Goal: Task Accomplishment & Management: Manage account settings

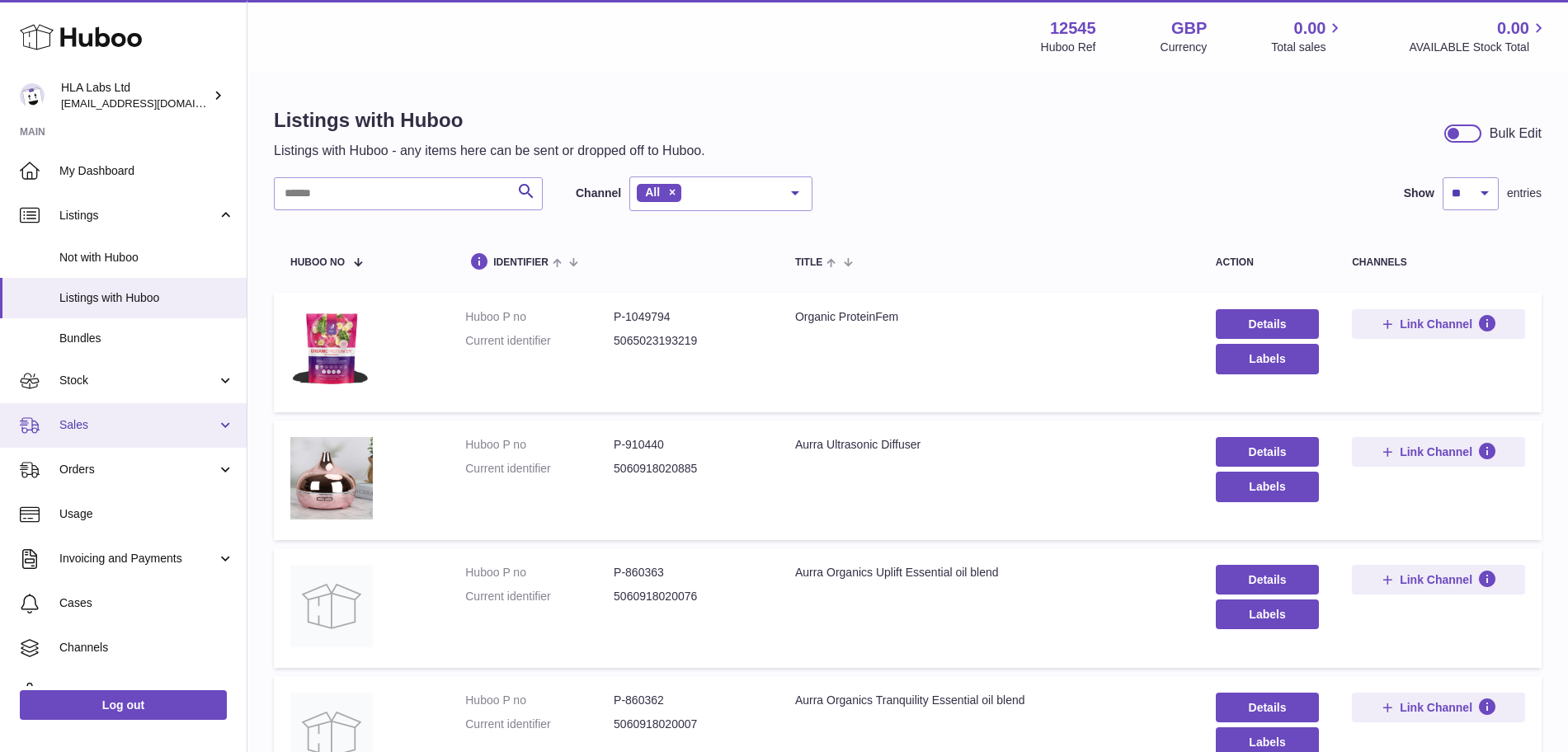
click at [154, 432] on span "Sales" at bounding box center [138, 425] width 157 height 16
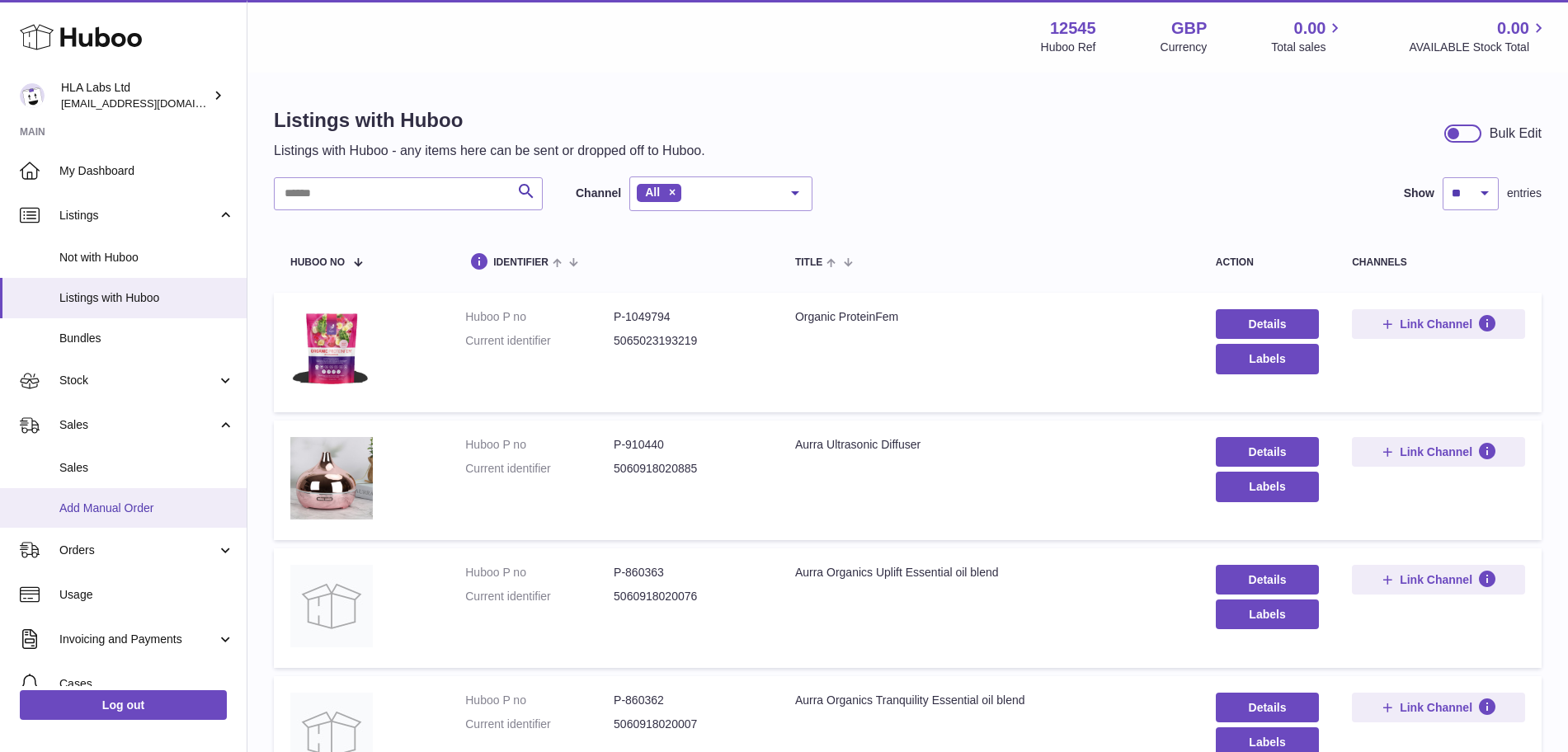
click at [119, 515] on span "Add Manual Order" at bounding box center [146, 508] width 174 height 16
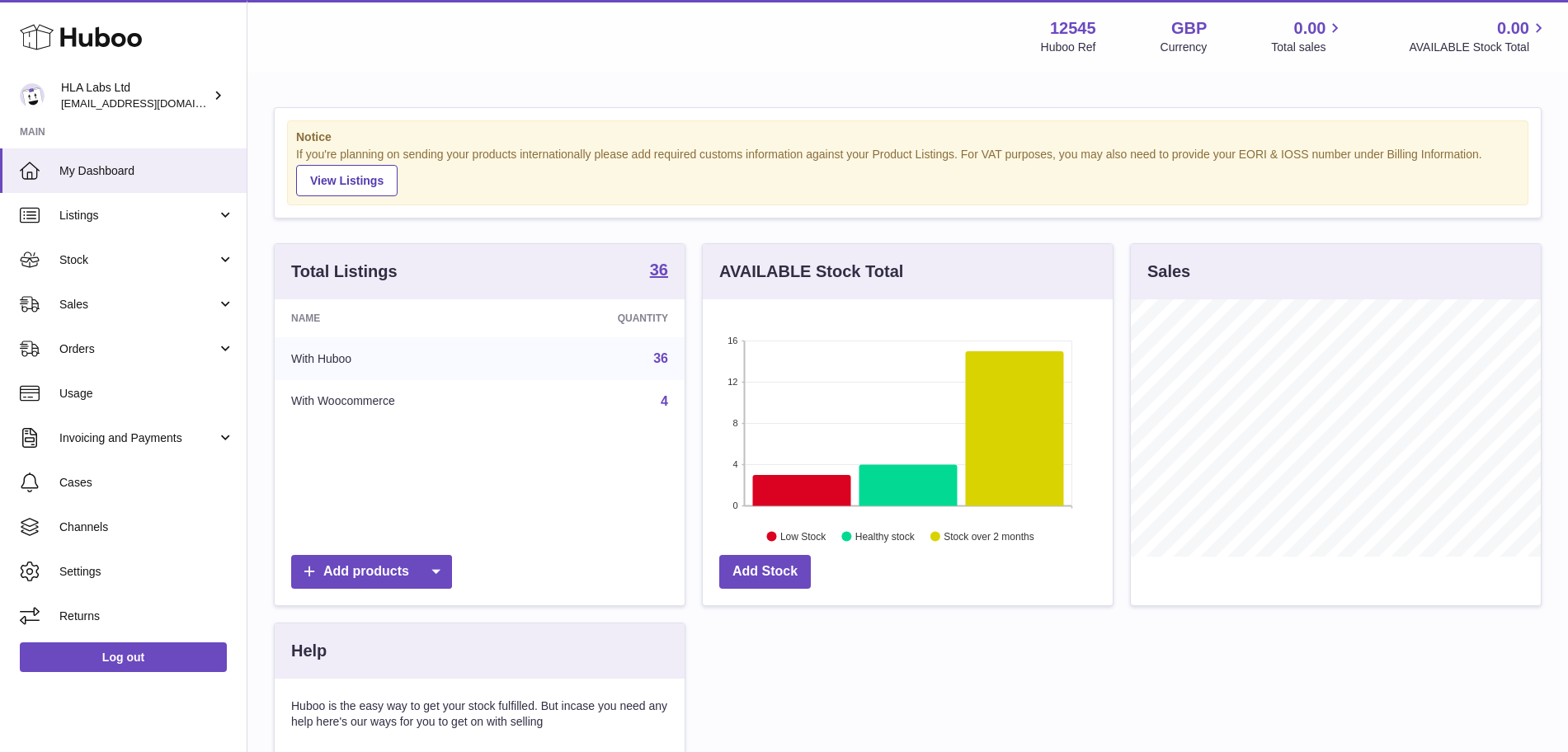
scroll to position [257, 410]
click at [117, 311] on span "Sales" at bounding box center [138, 304] width 157 height 16
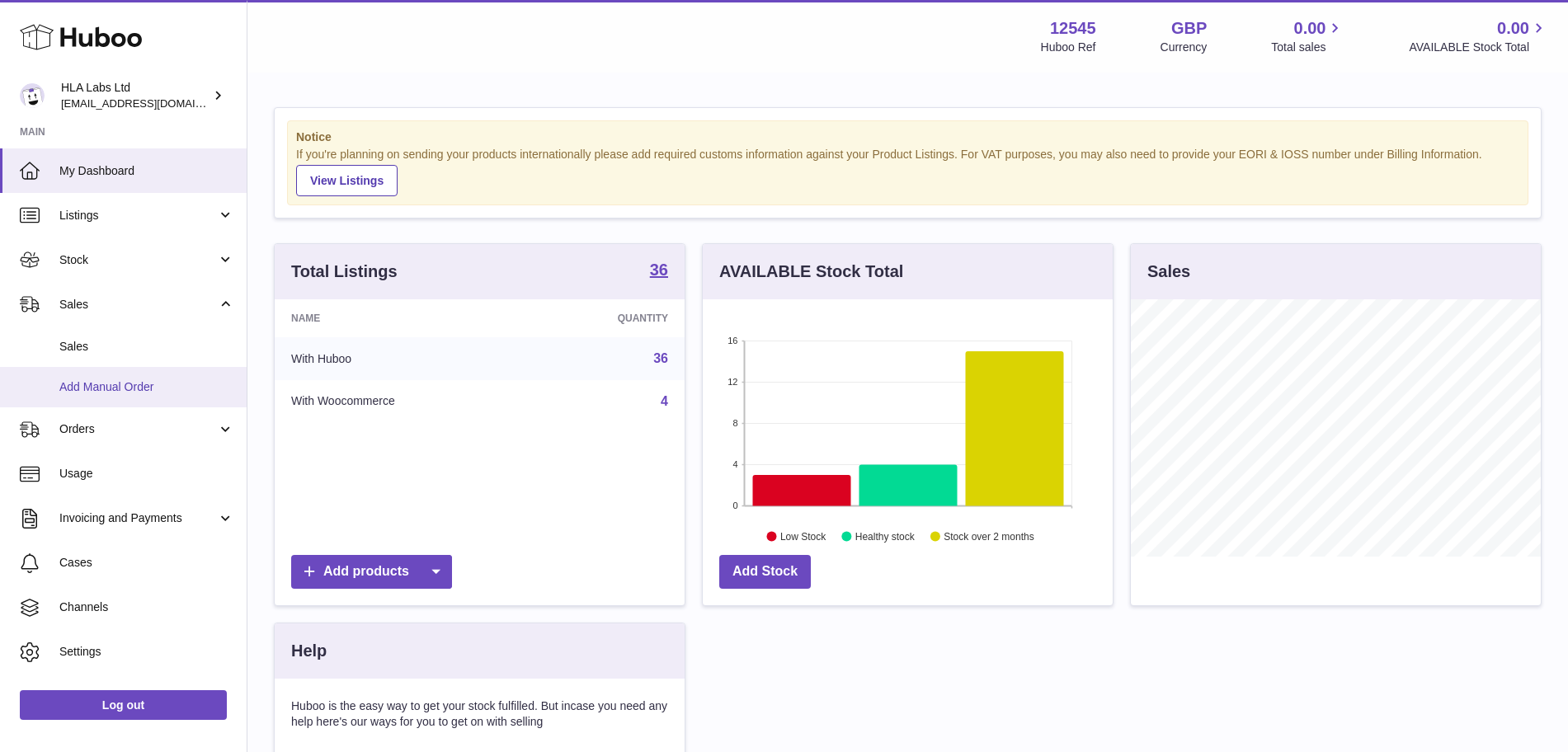
click at [112, 377] on link "Add Manual Order" at bounding box center [124, 386] width 247 height 41
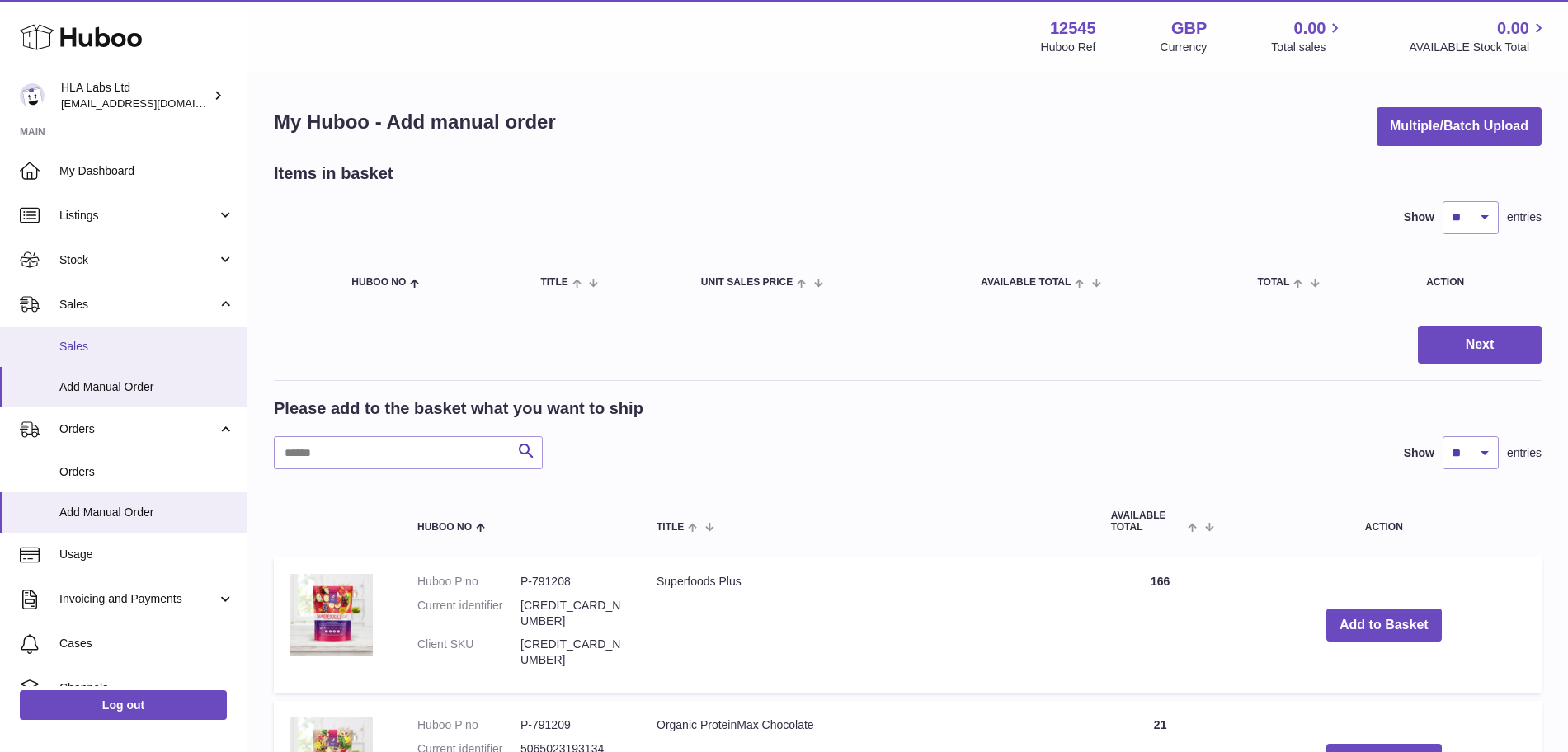
click at [120, 345] on span "Sales" at bounding box center [146, 347] width 174 height 16
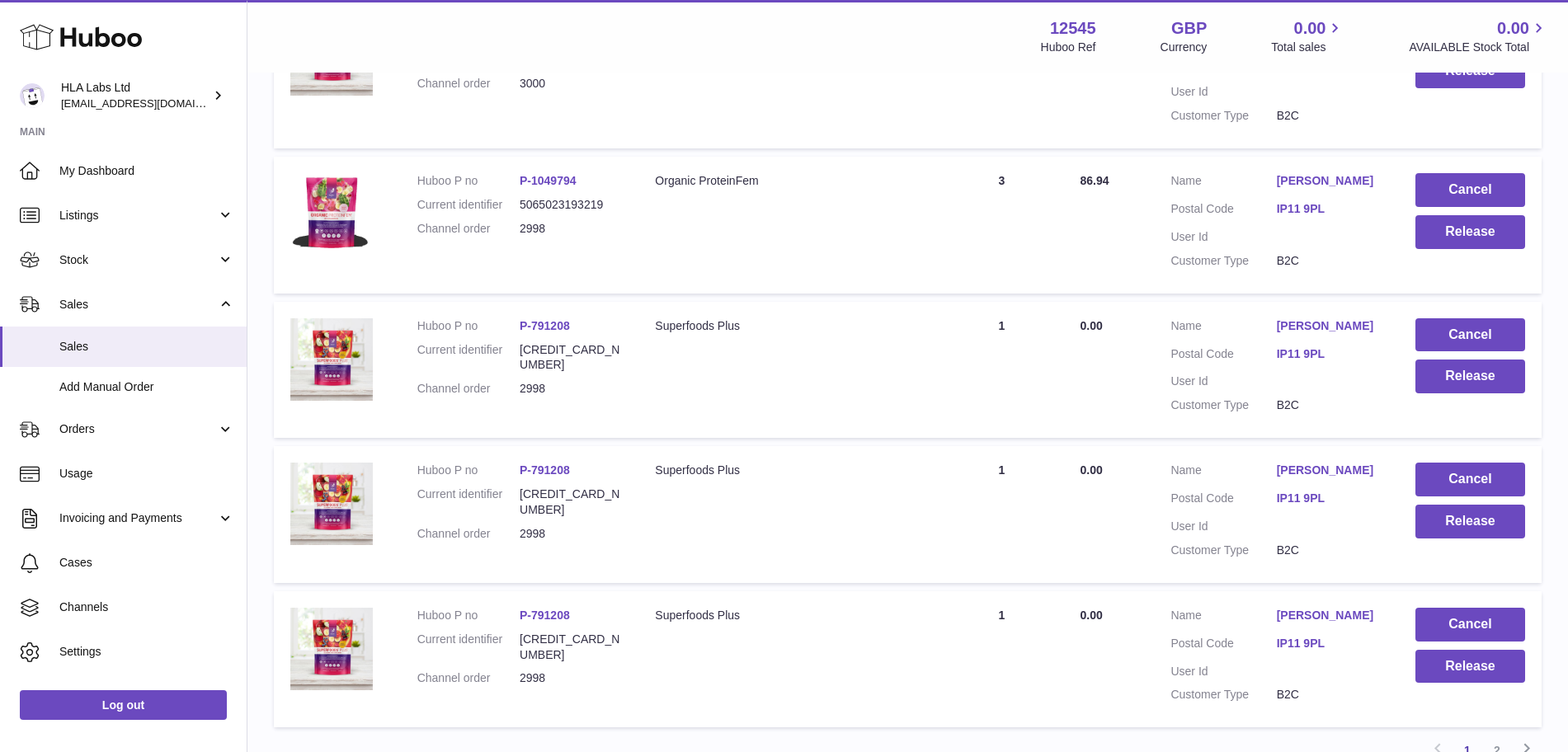
scroll to position [1283, 0]
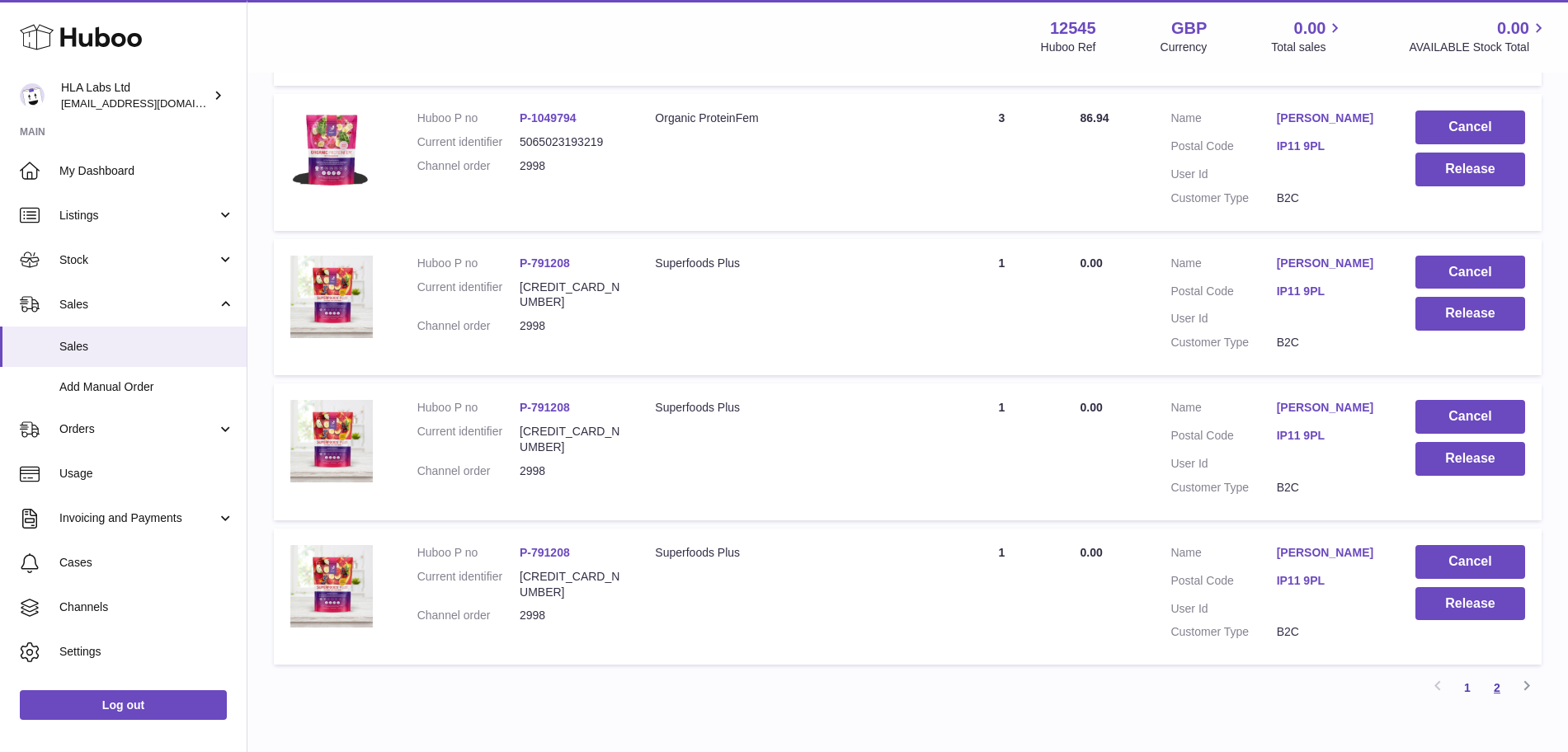
click at [1497, 673] on link "2" at bounding box center [1496, 687] width 29 height 29
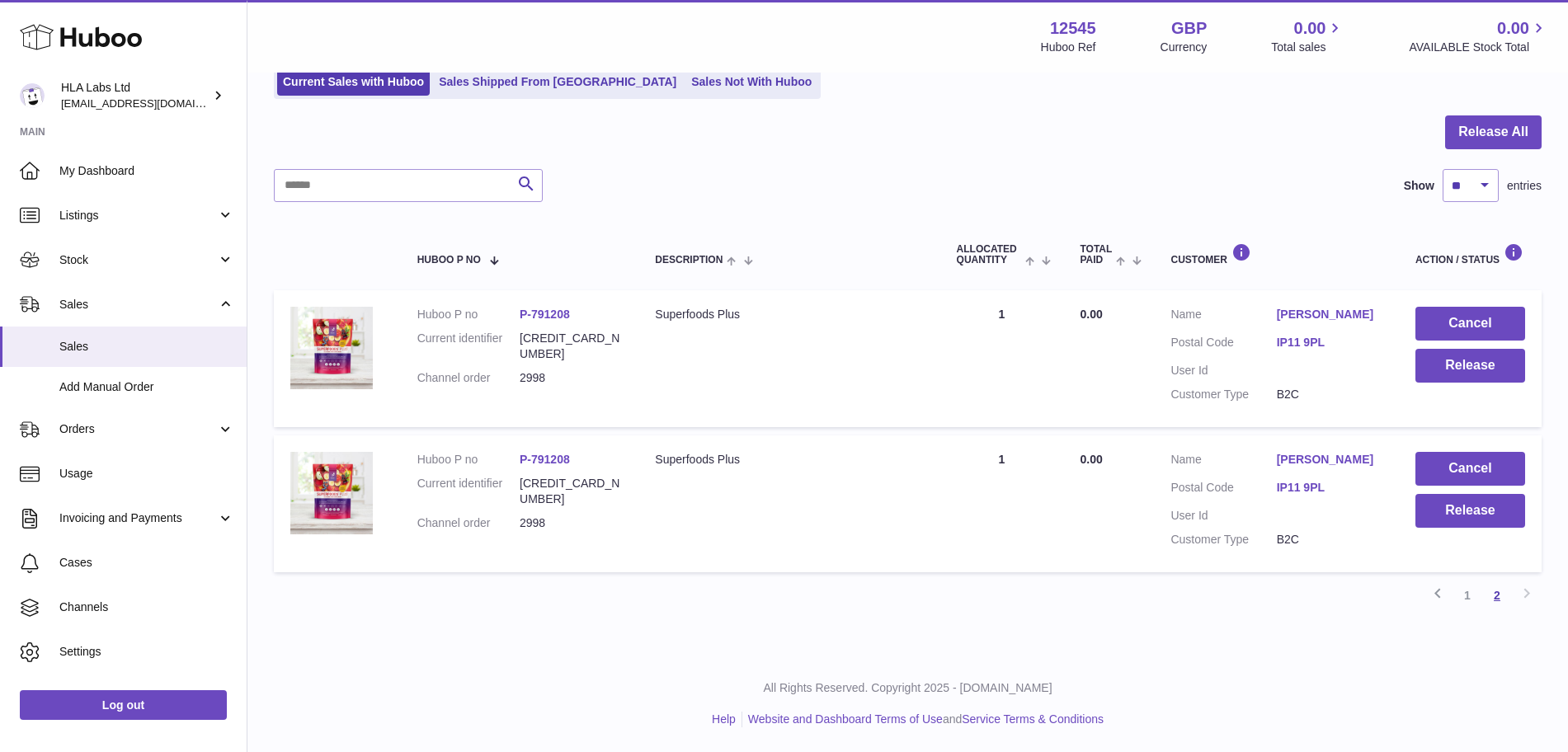
scroll to position [74, 0]
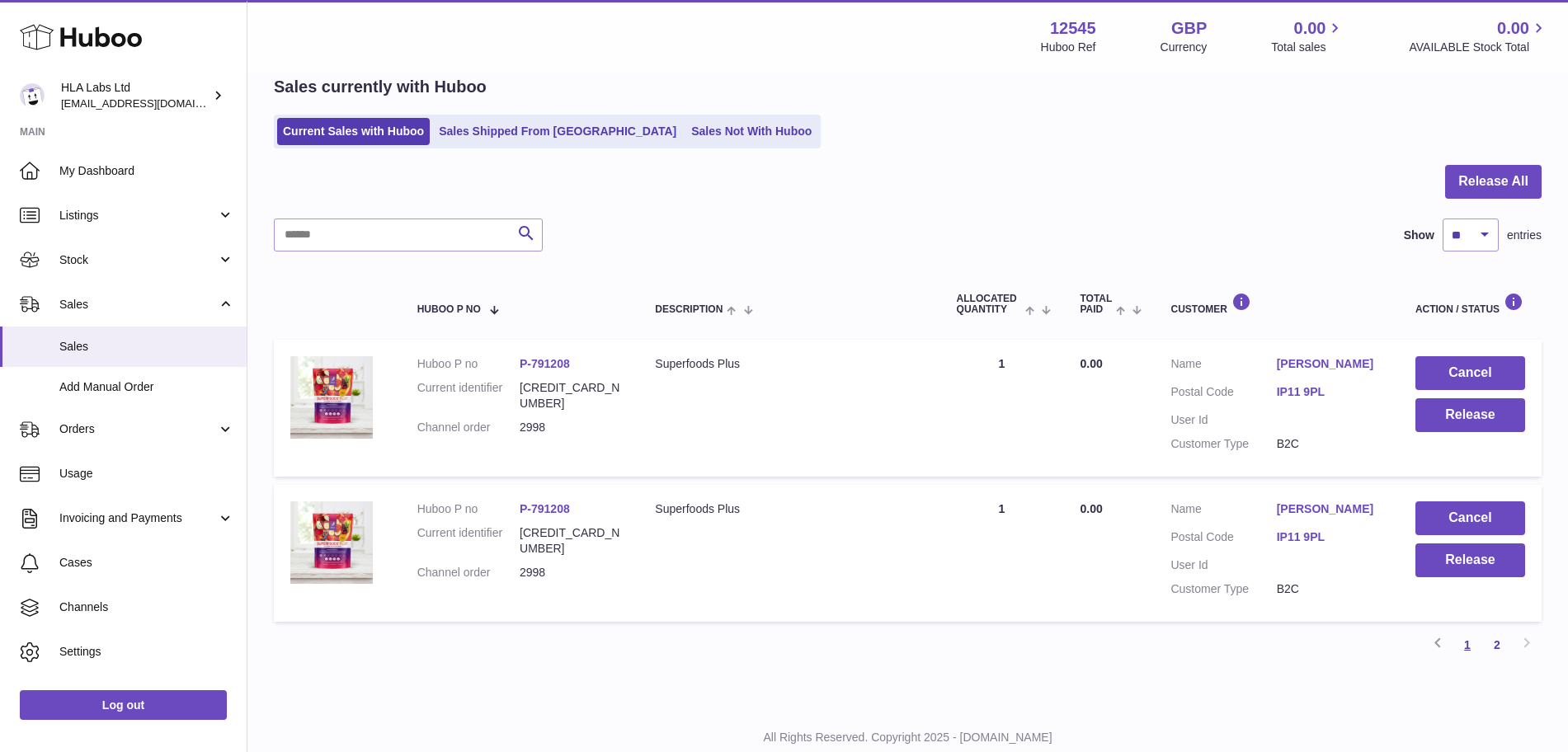
click at [1471, 631] on link "1" at bounding box center [1467, 644] width 29 height 29
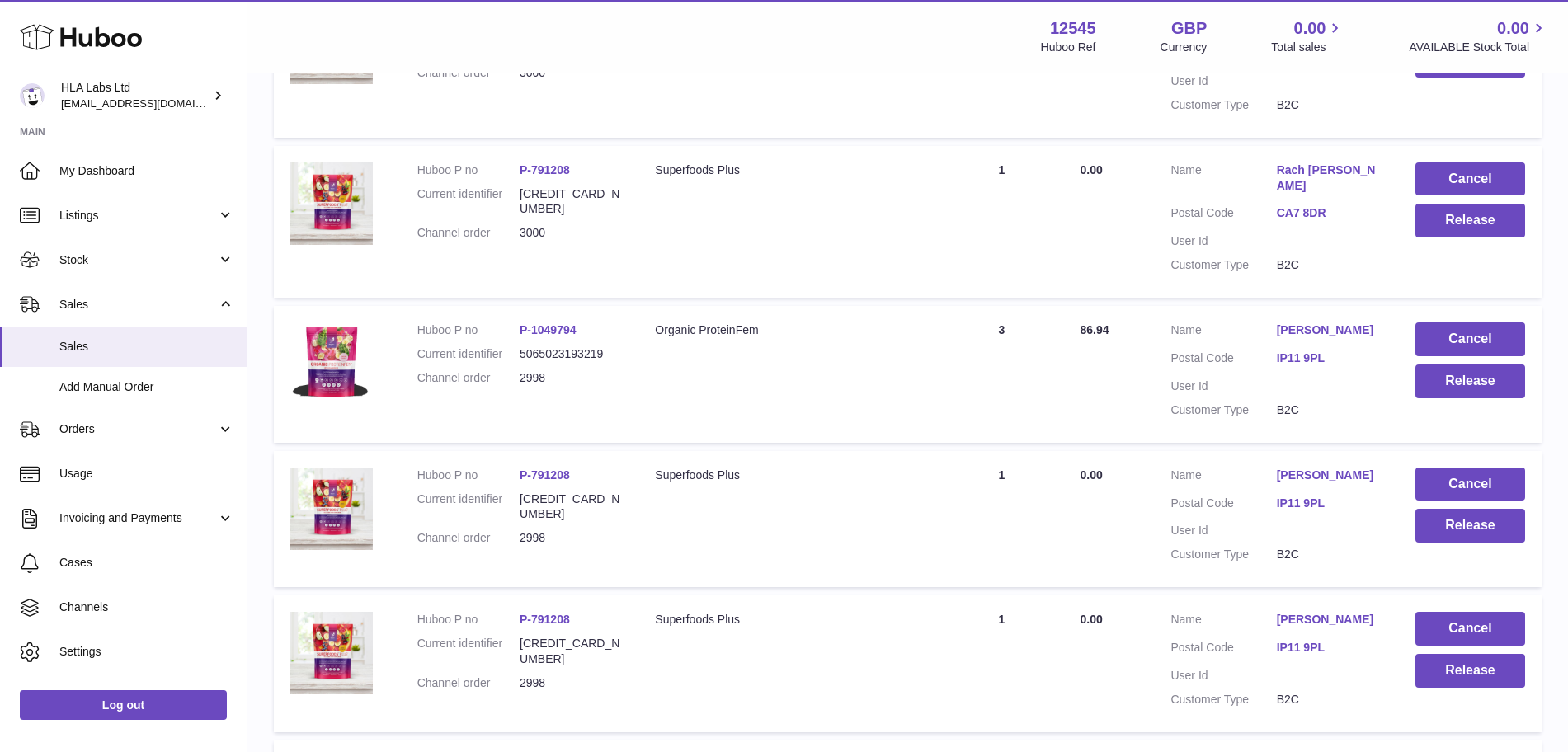
scroll to position [1221, 0]
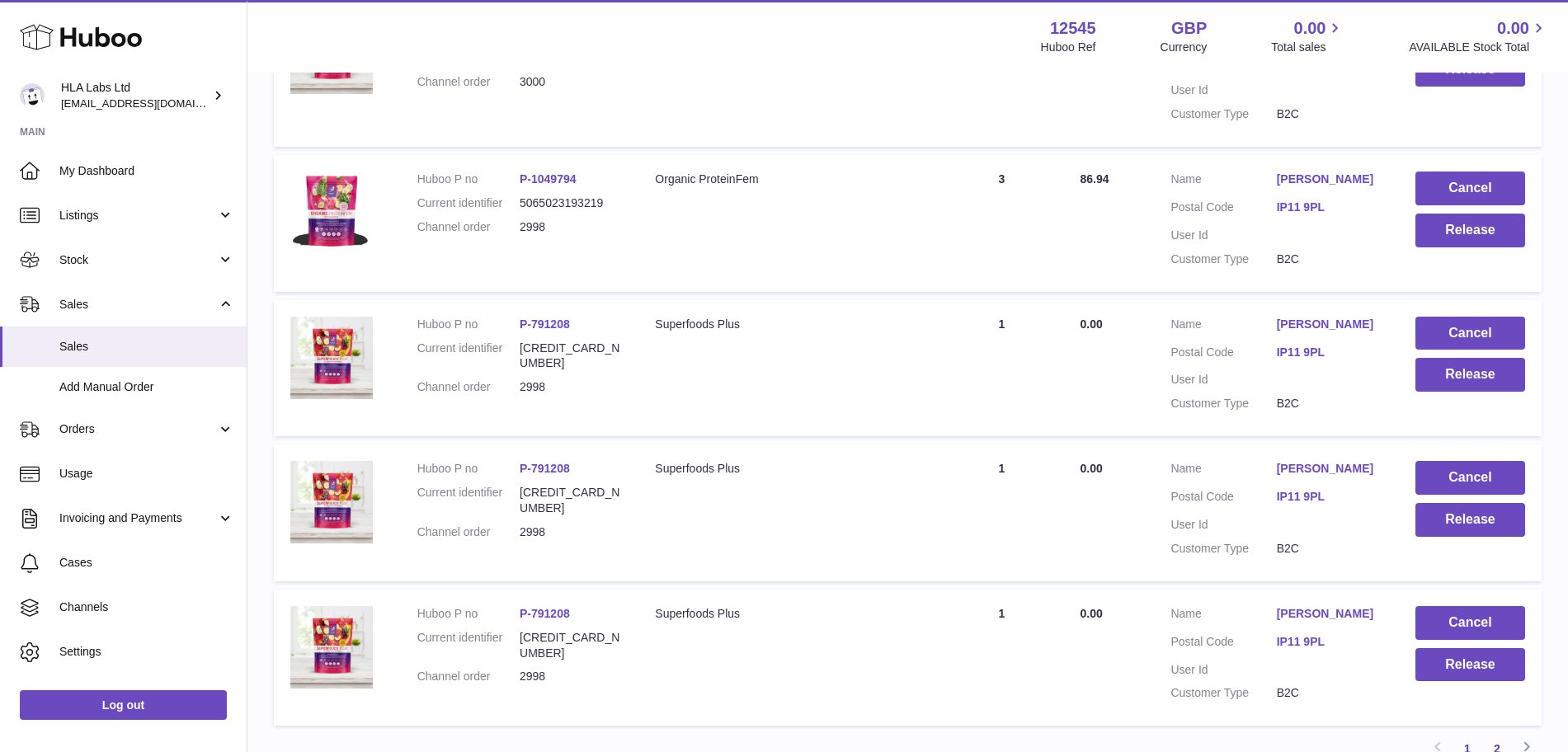
click at [1500, 734] on link "2" at bounding box center [1496, 748] width 29 height 29
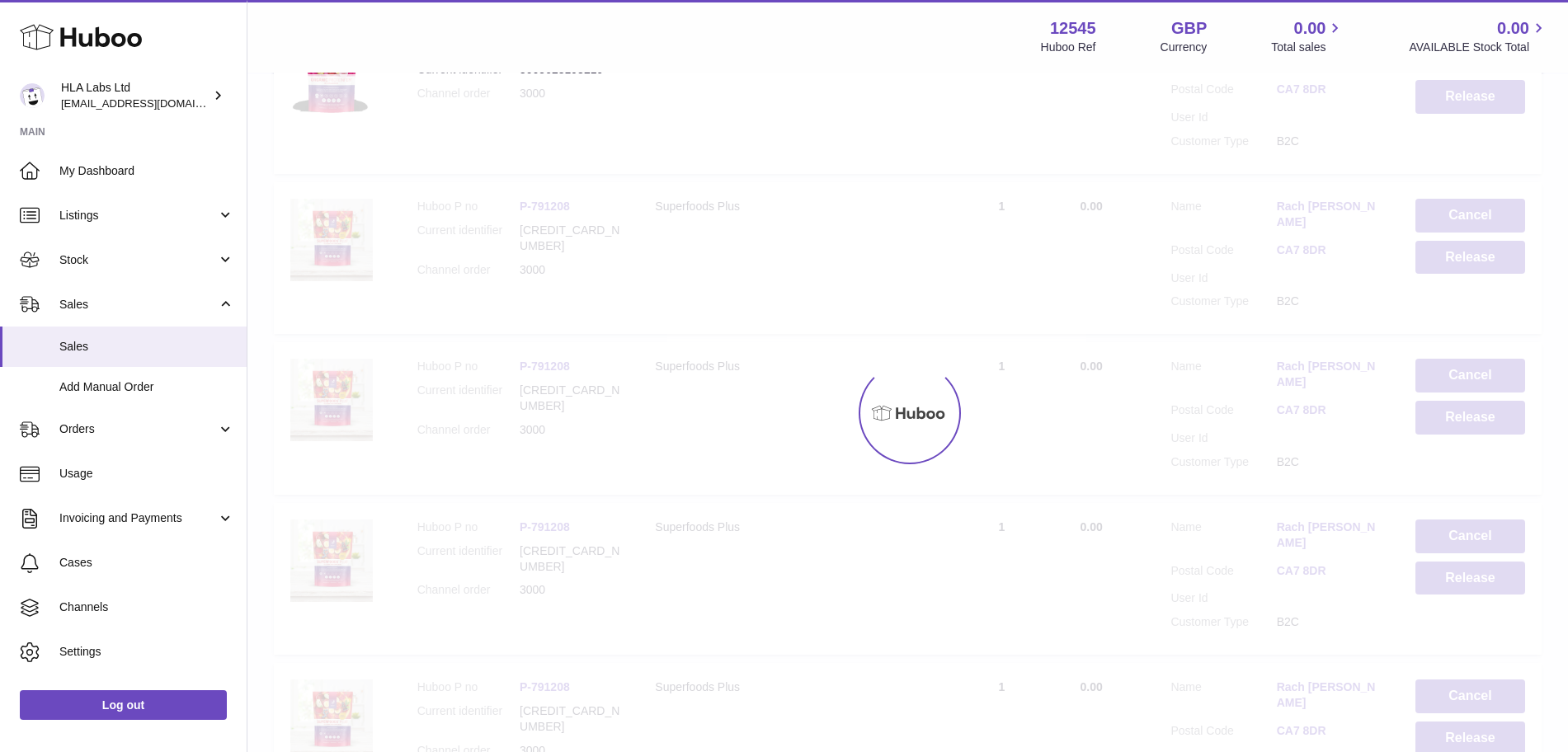
scroll to position [74, 0]
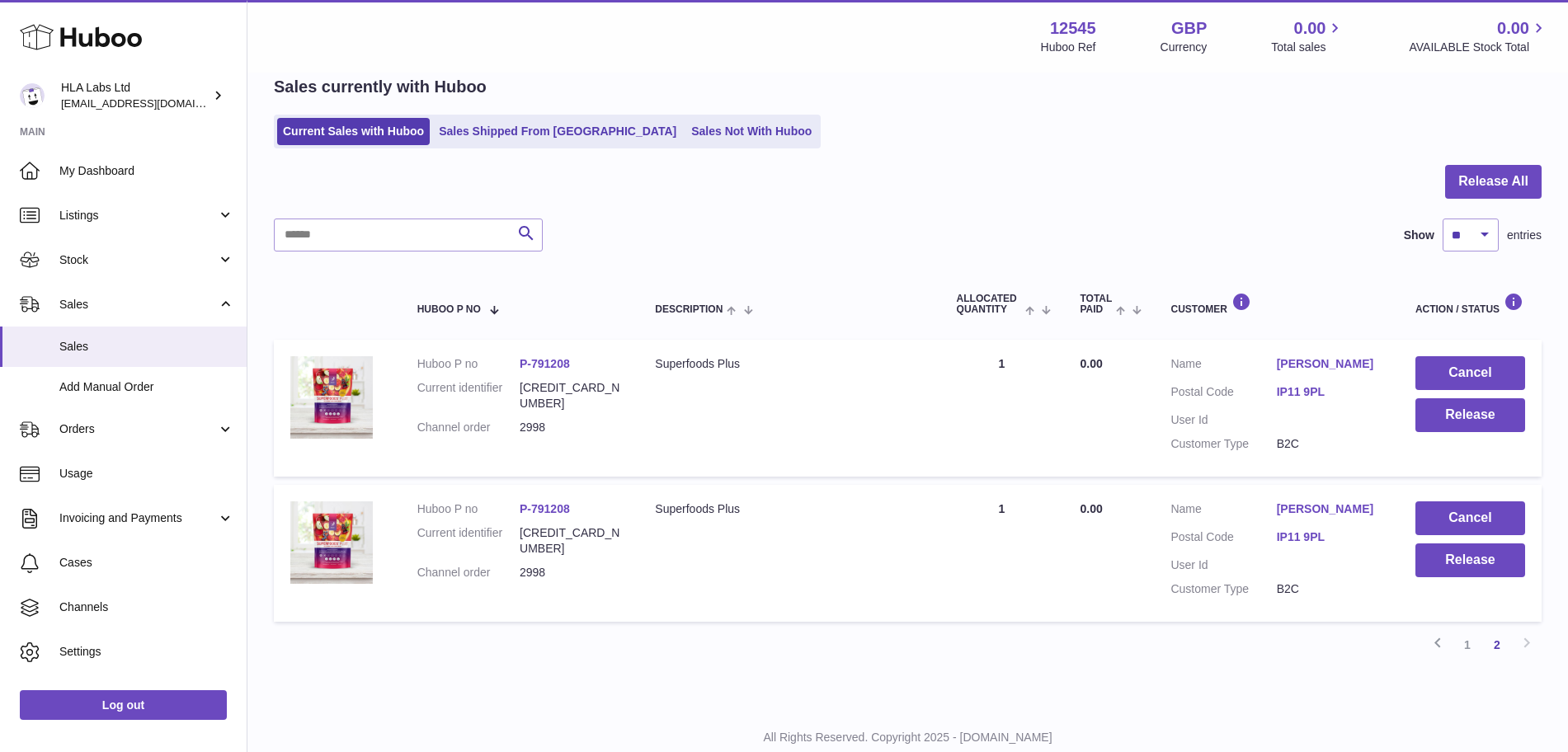
click at [491, 148] on div "My Huboo - Sales report Sales currently with Huboo Current Sales with Huboo Sal…" at bounding box center [907, 352] width 1321 height 705
click at [491, 131] on link "Sales Shipped From [GEOGRAPHIC_DATA]" at bounding box center [557, 131] width 249 height 27
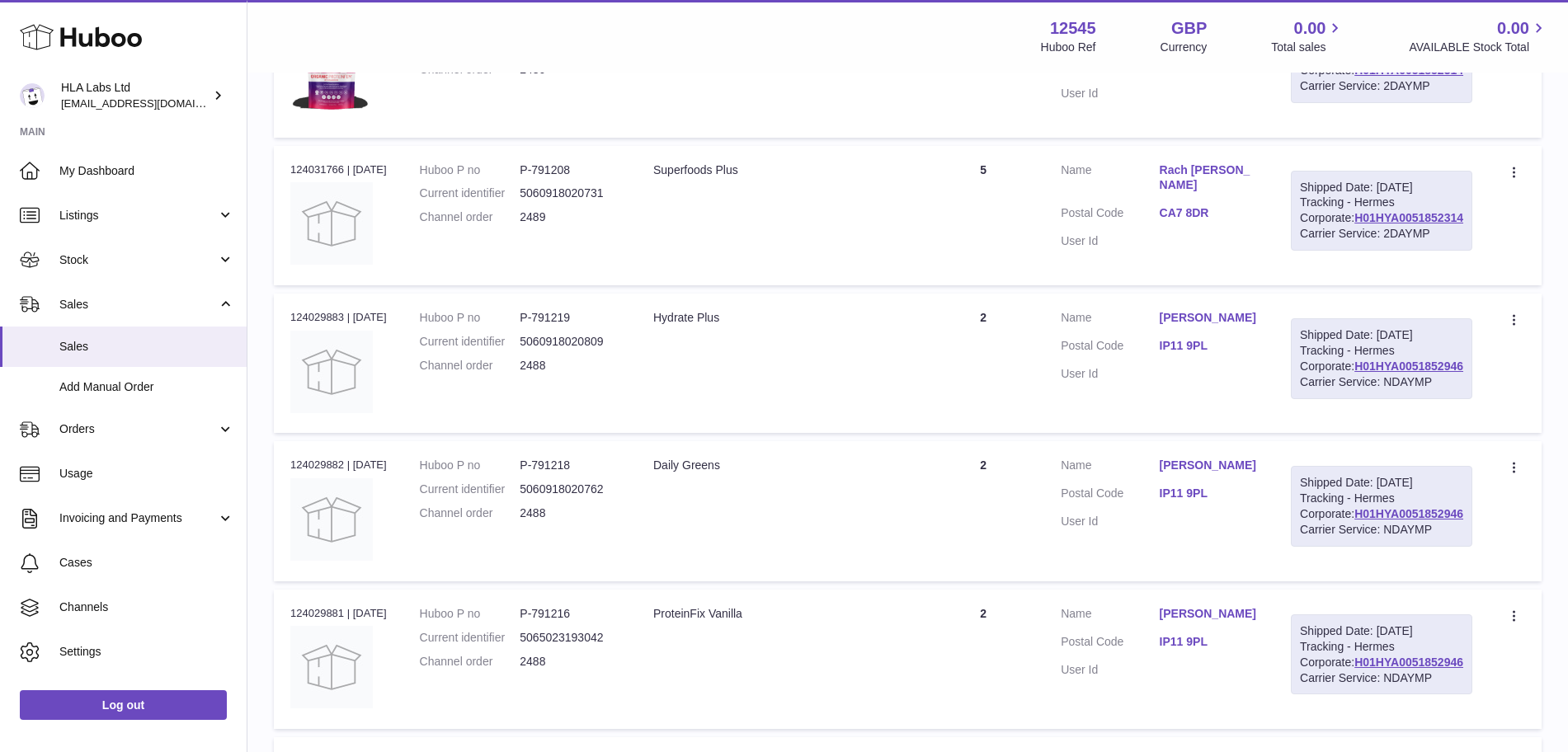
scroll to position [539, 0]
click at [99, 387] on span "Add Manual Order" at bounding box center [146, 386] width 174 height 16
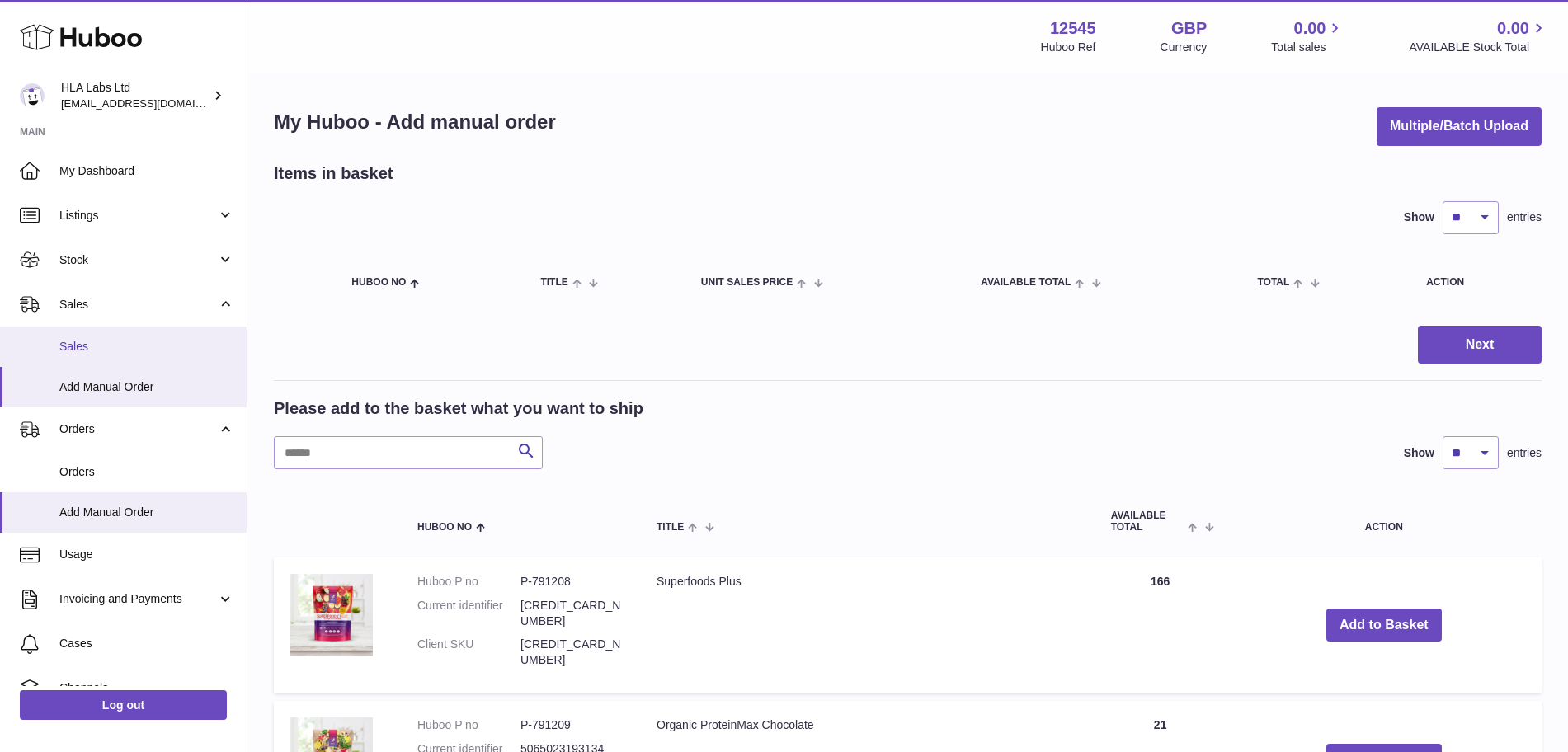
click at [119, 345] on span "Sales" at bounding box center [146, 347] width 174 height 16
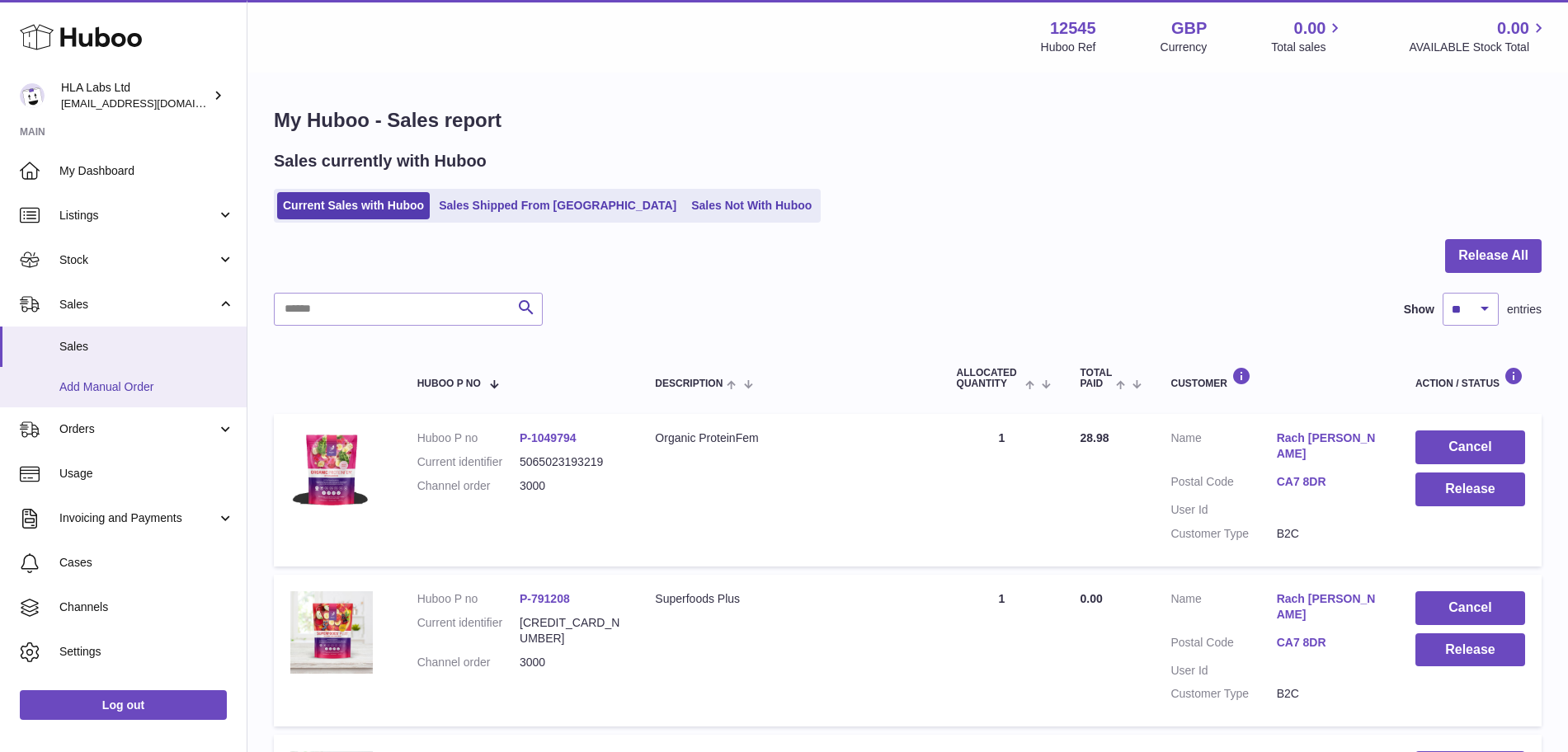
click at [82, 384] on span "Add Manual Order" at bounding box center [146, 386] width 174 height 16
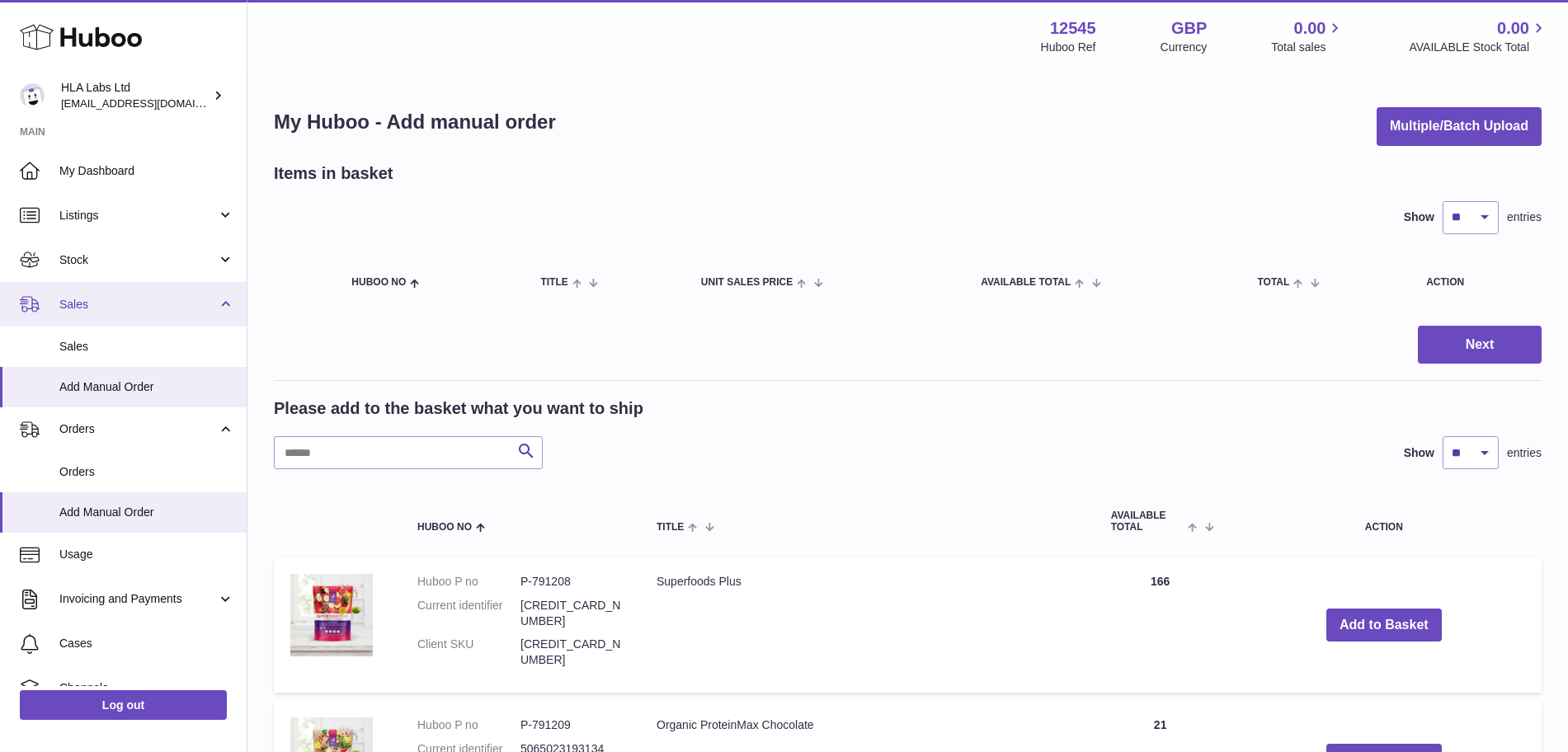
click at [121, 319] on link "Sales" at bounding box center [124, 303] width 247 height 44
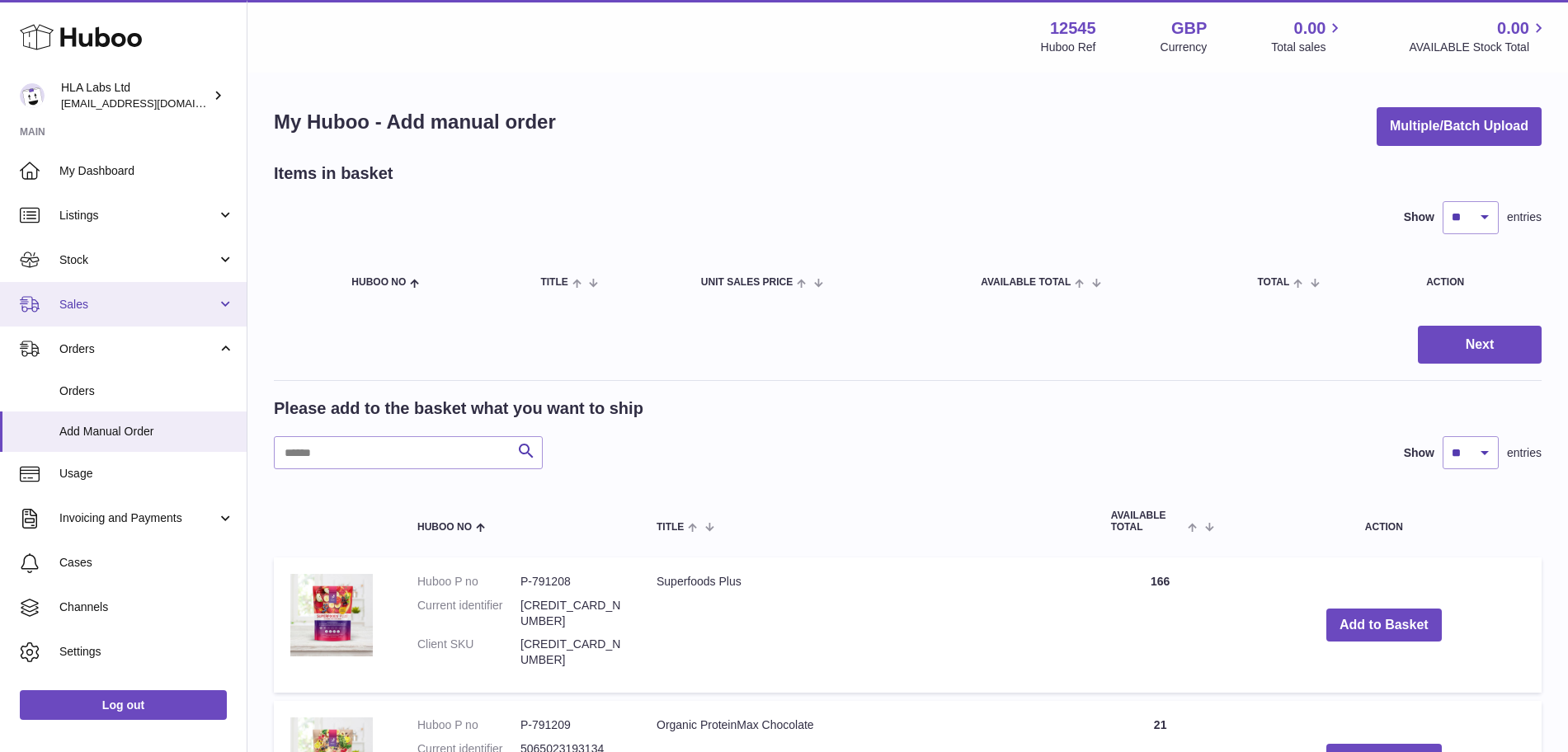
click at [121, 319] on link "Sales" at bounding box center [124, 303] width 247 height 44
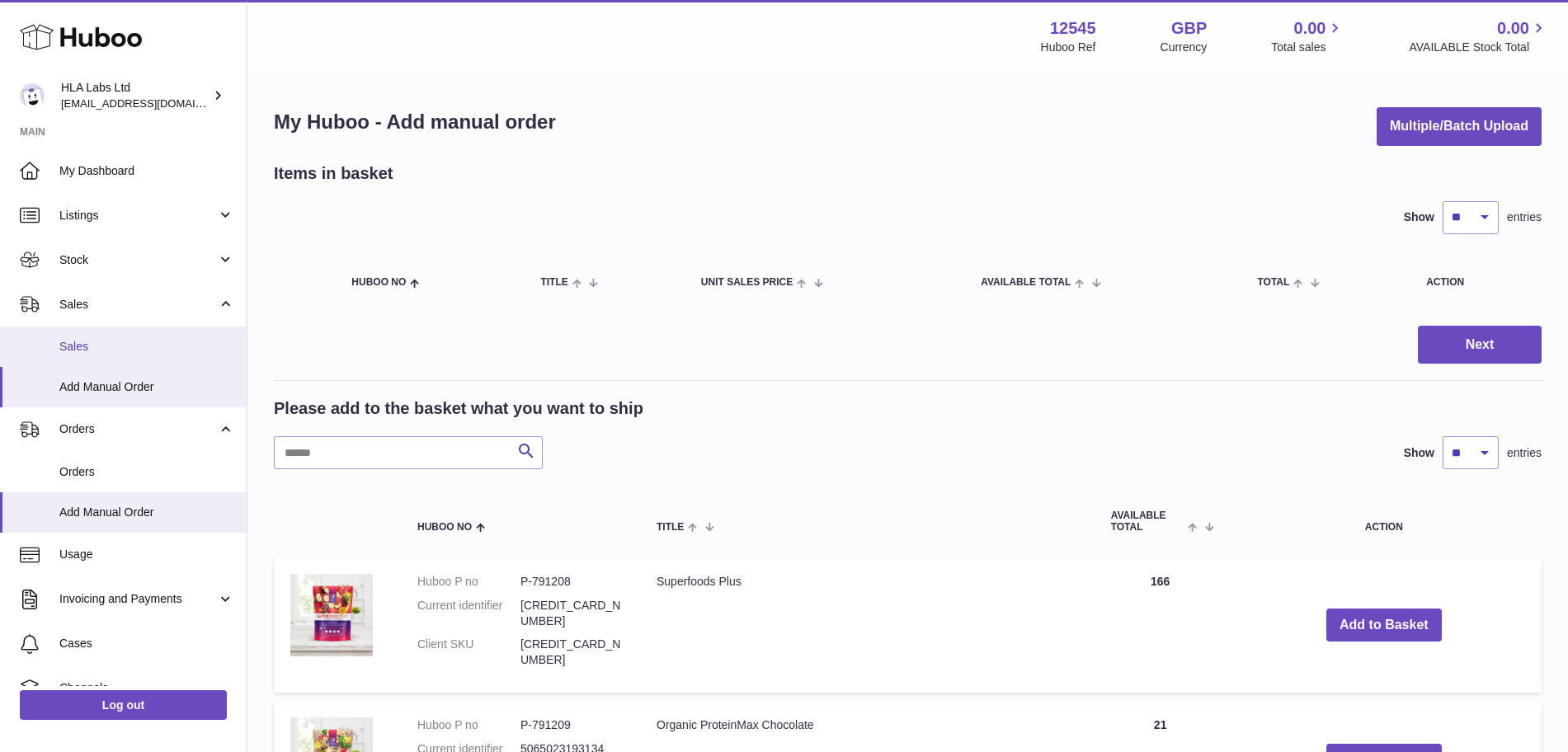
click at [116, 352] on span "Sales" at bounding box center [146, 347] width 174 height 16
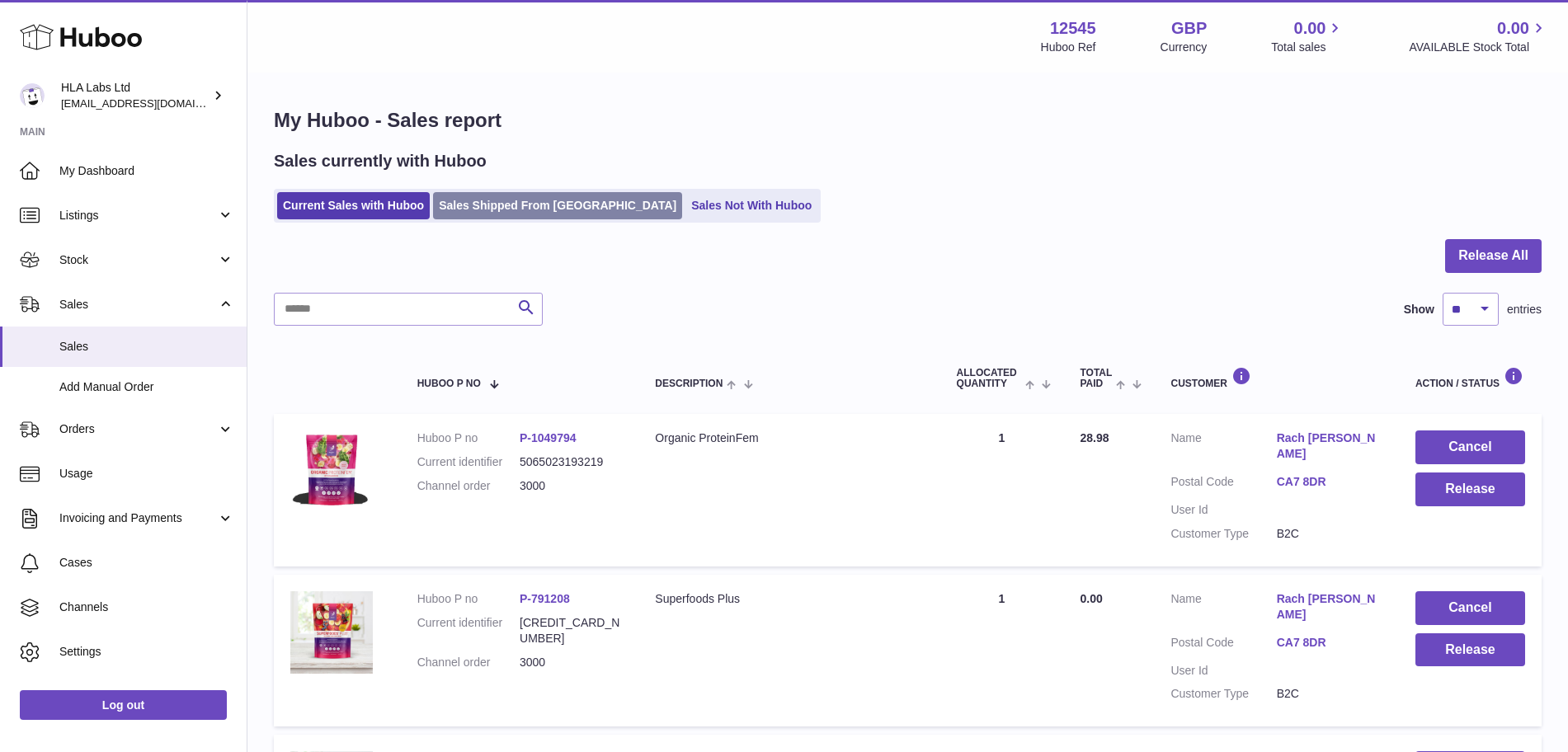
click at [511, 209] on link "Sales Shipped From [GEOGRAPHIC_DATA]" at bounding box center [557, 205] width 249 height 27
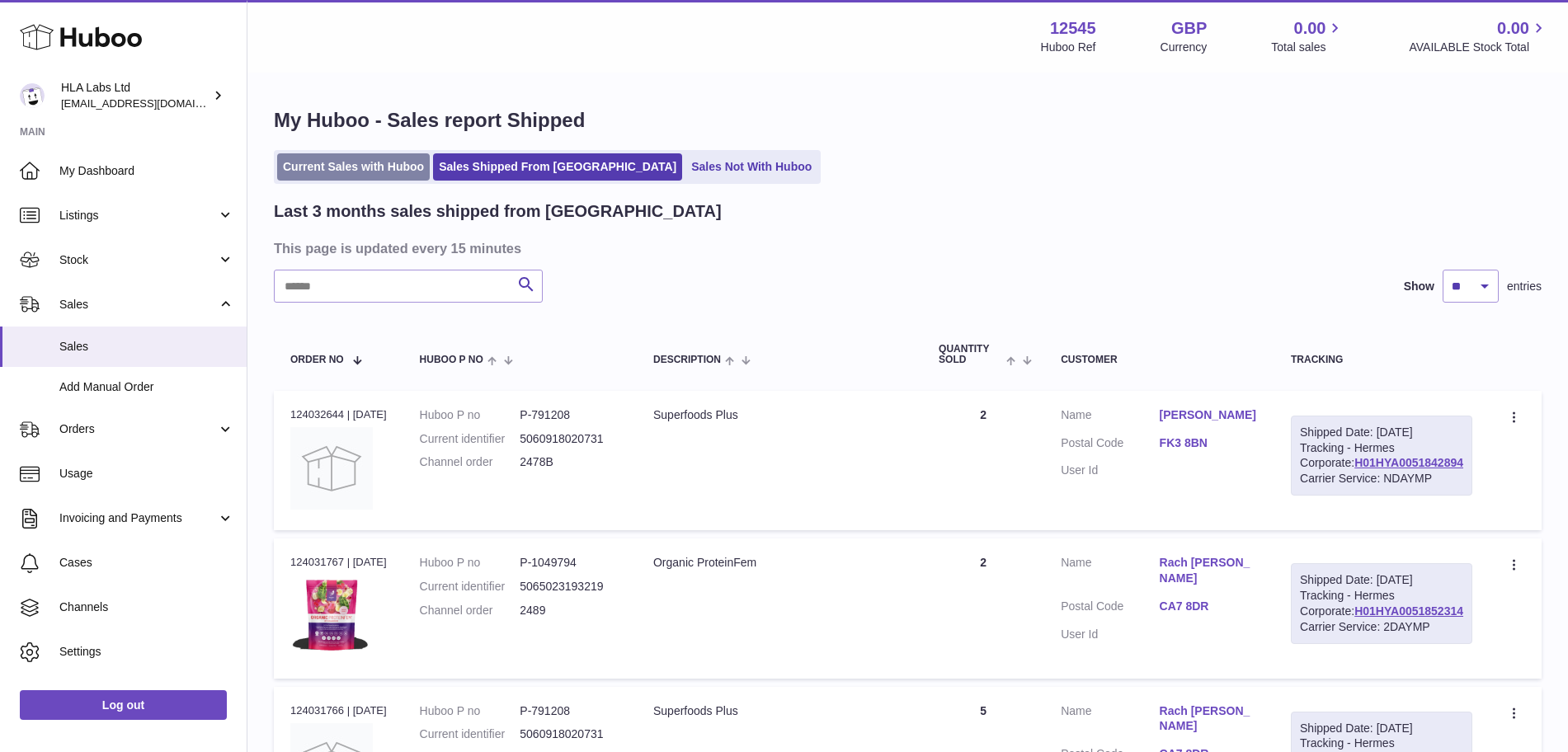
click at [296, 172] on link "Current Sales with Huboo" at bounding box center [354, 167] width 153 height 27
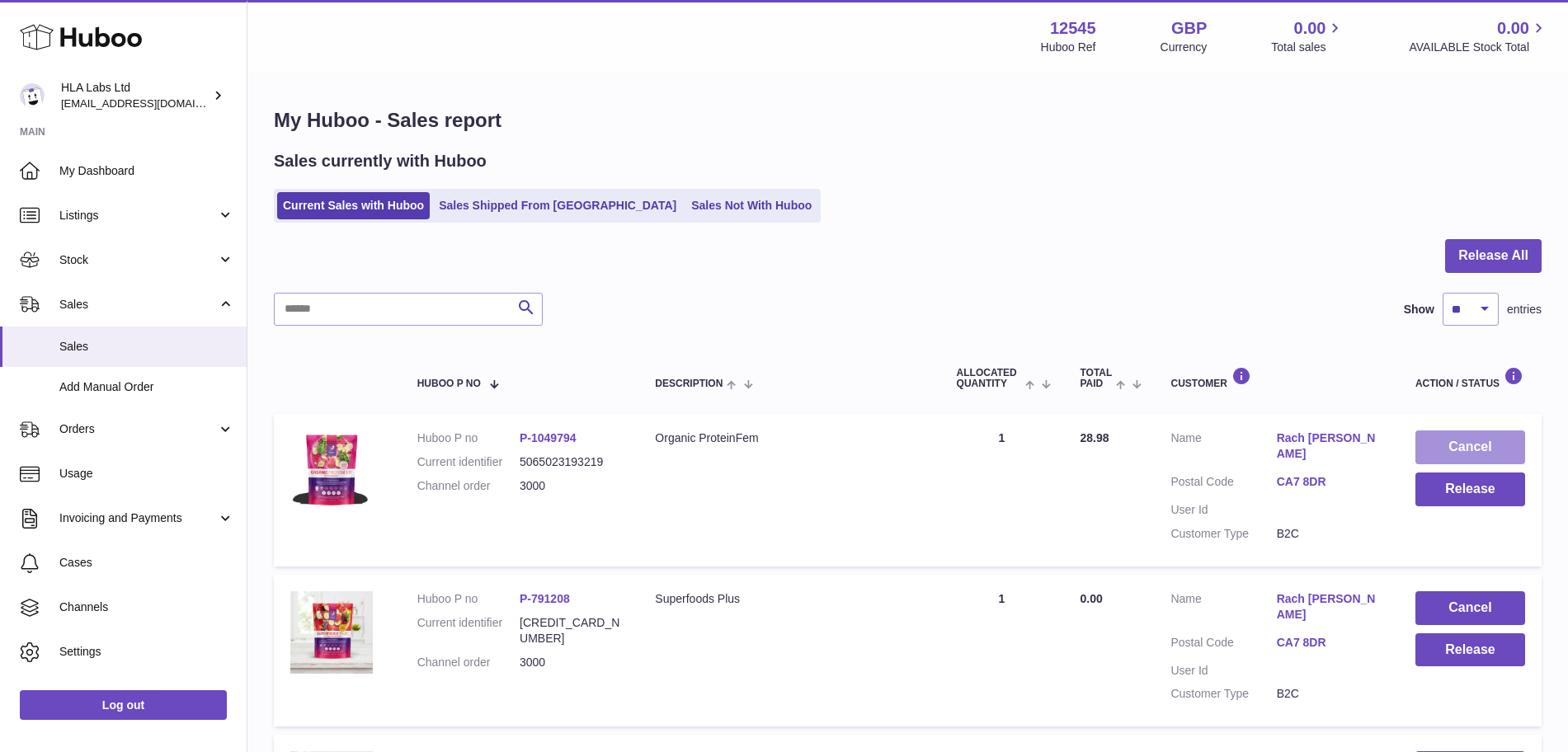
click at [1498, 446] on button "Cancel" at bounding box center [1470, 448] width 109 height 34
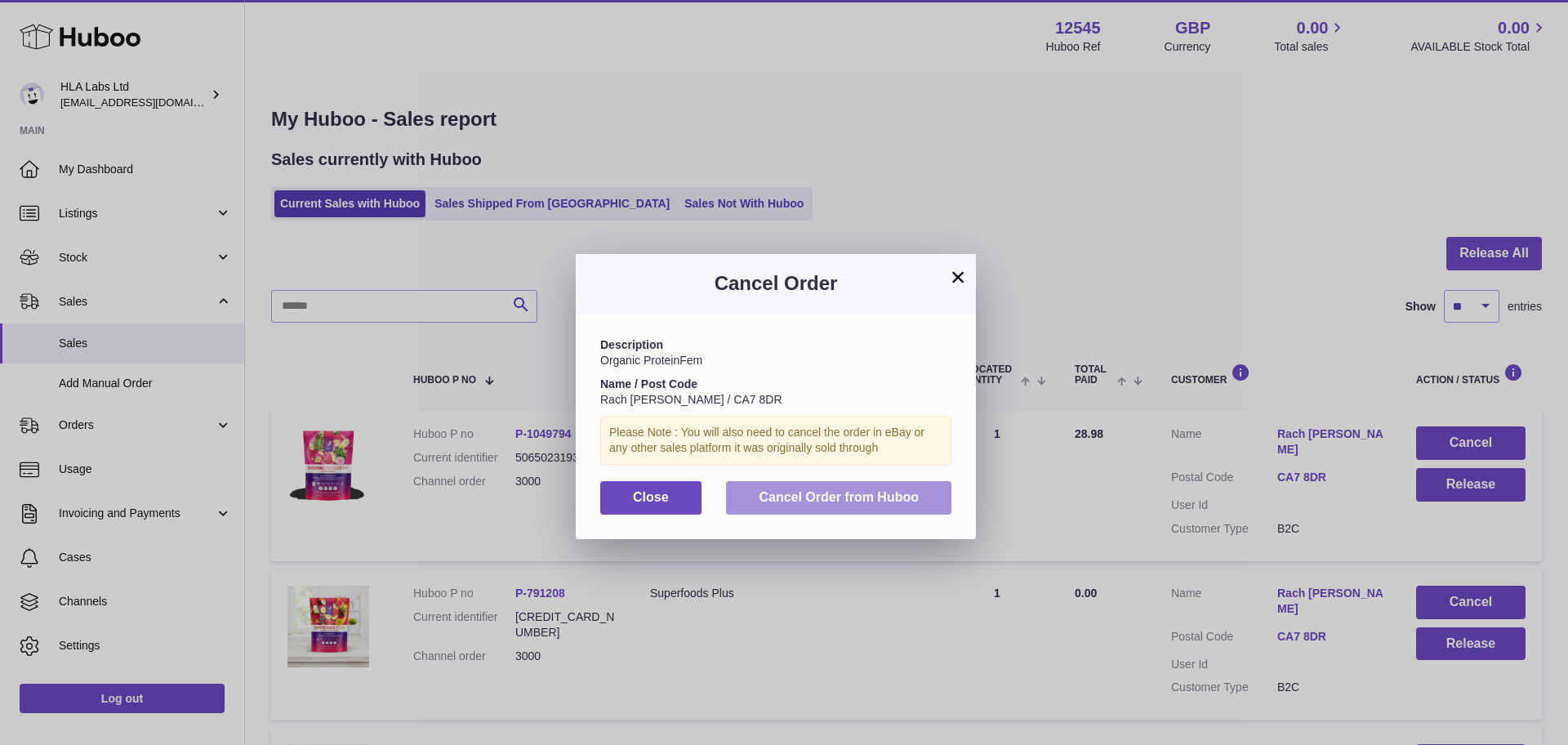
click at [802, 496] on span "Cancel Order from Huboo" at bounding box center [838, 497] width 160 height 14
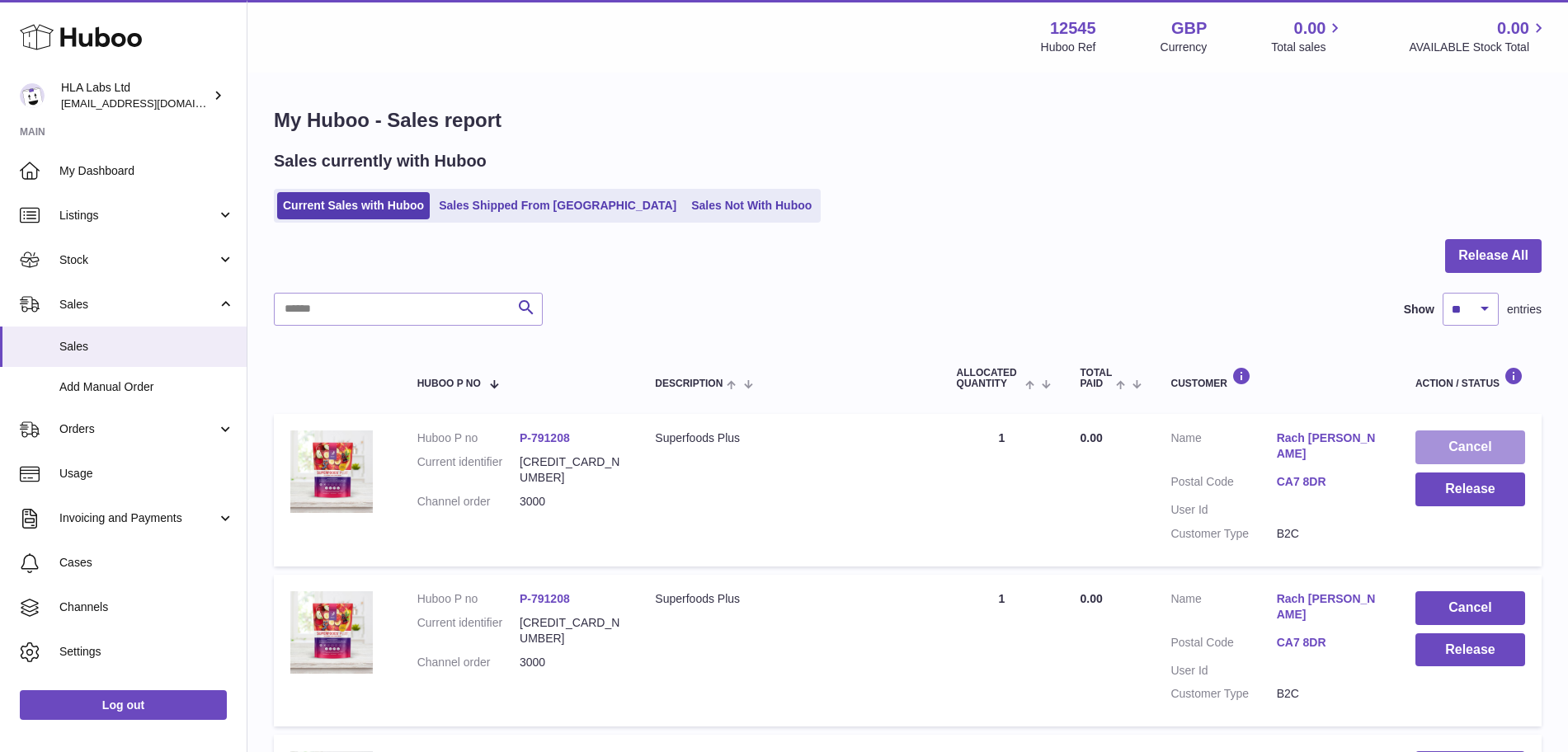
click at [1520, 443] on button "Cancel" at bounding box center [1470, 448] width 109 height 34
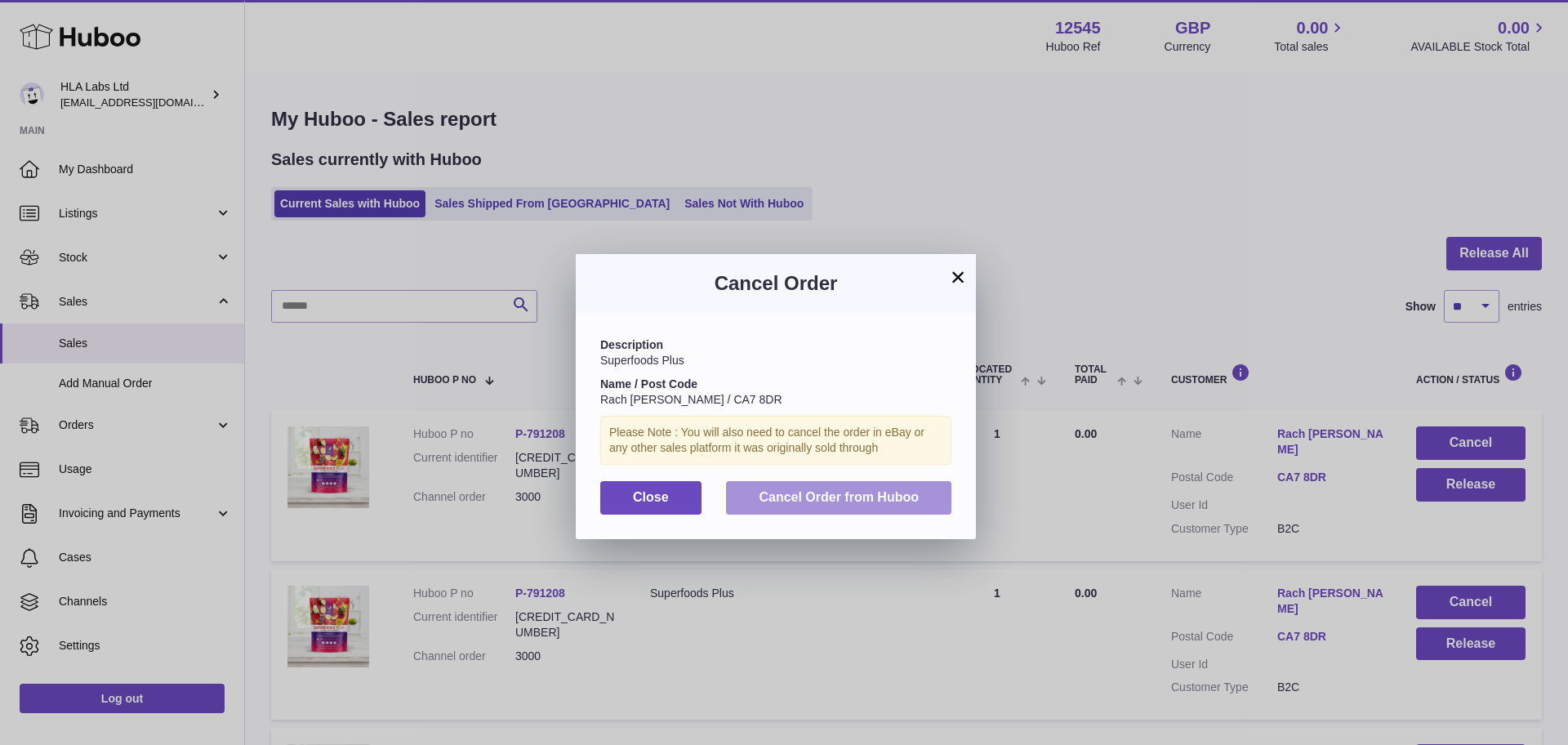
click at [889, 497] on span "Cancel Order from Huboo" at bounding box center [838, 497] width 160 height 14
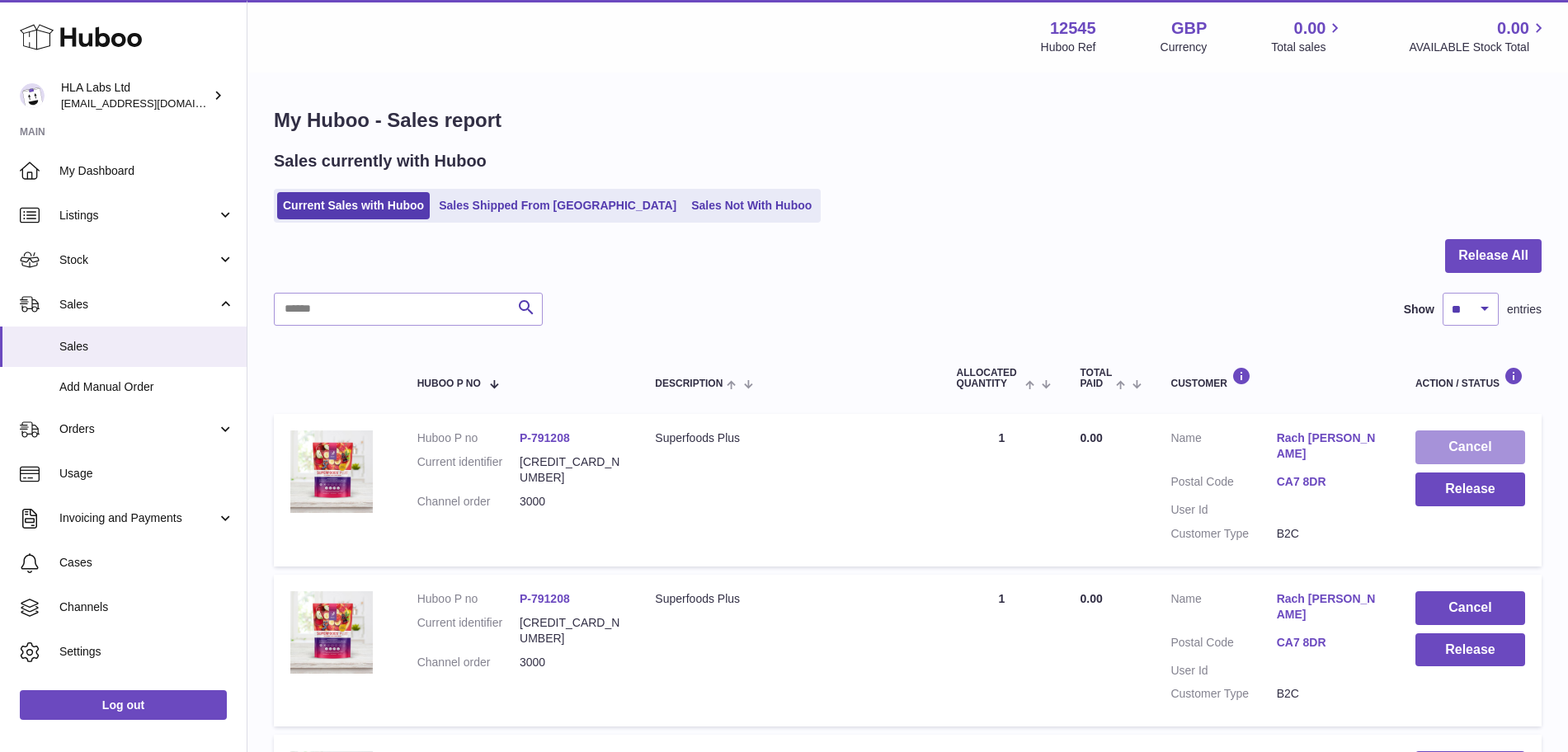
click at [1486, 455] on button "Cancel" at bounding box center [1470, 448] width 109 height 34
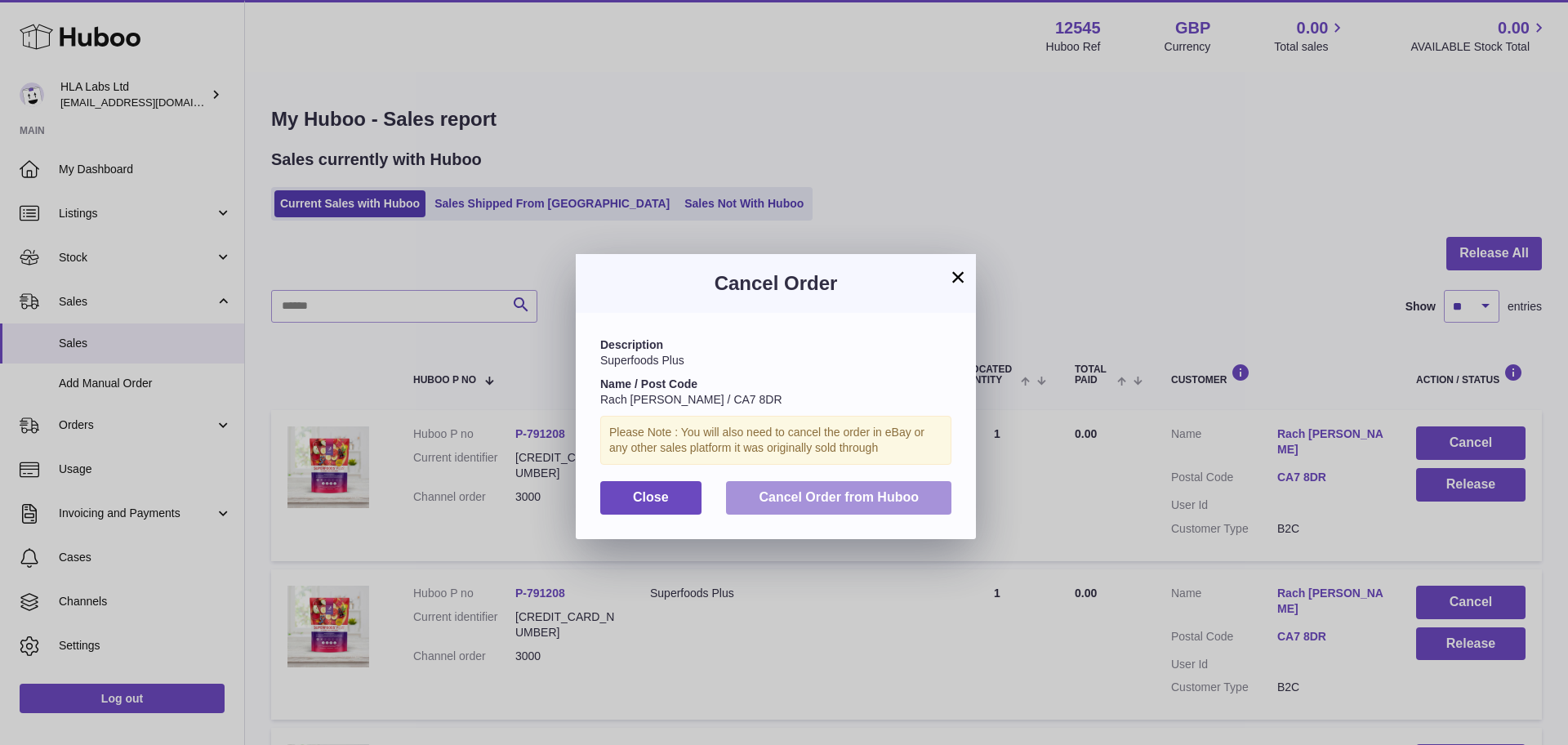
click at [900, 511] on button "Cancel Order from Huboo" at bounding box center [838, 498] width 225 height 34
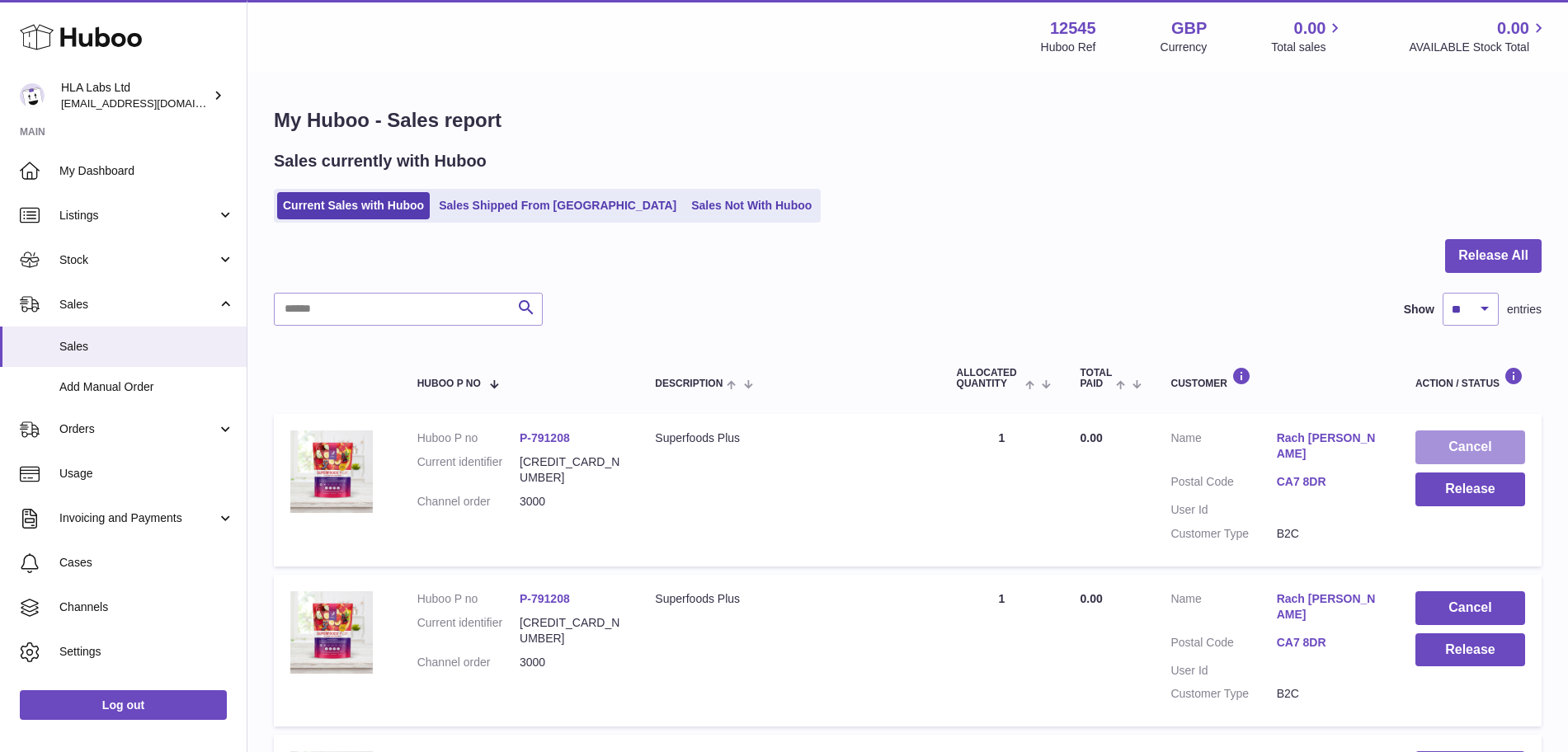
click at [1435, 444] on button "Cancel" at bounding box center [1470, 448] width 109 height 34
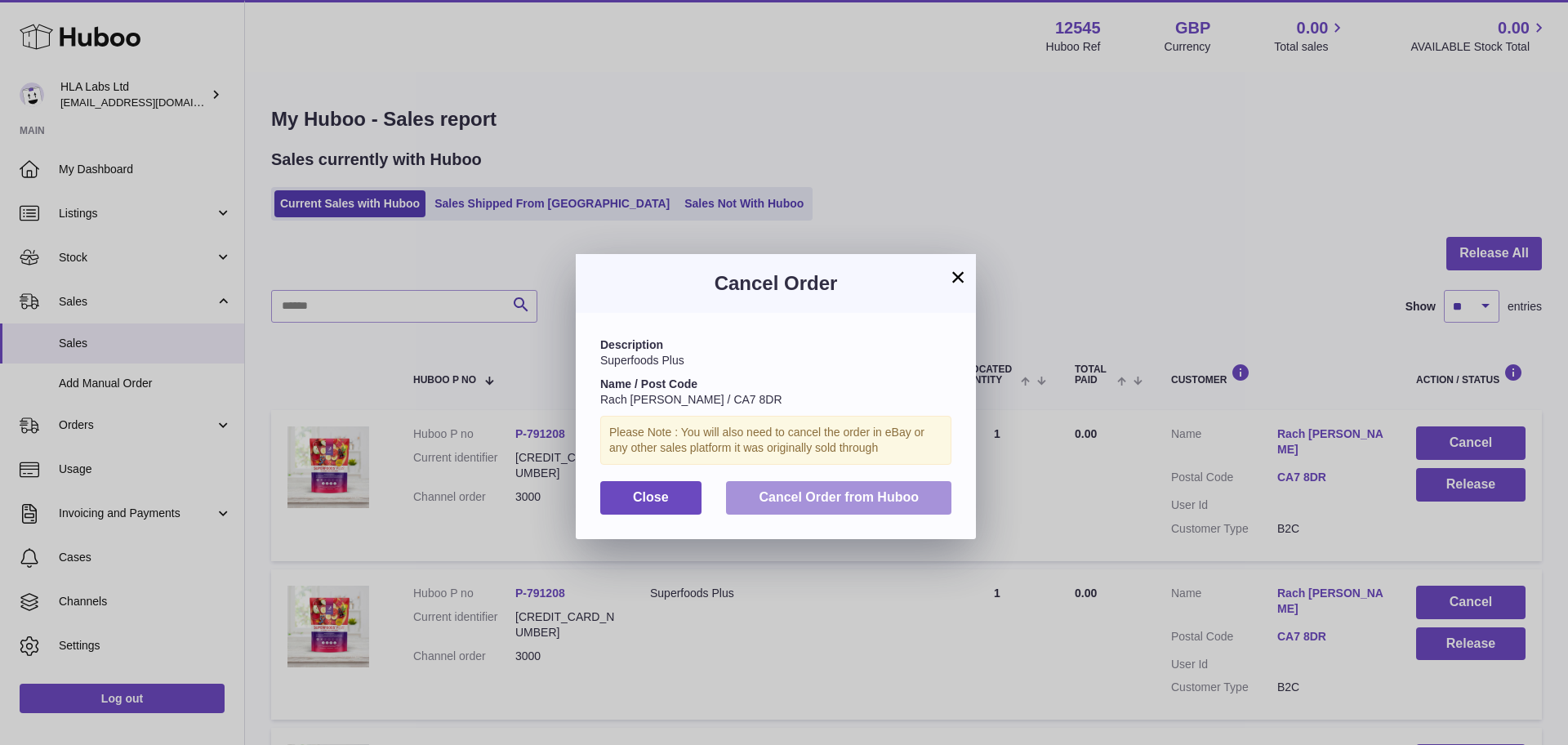
click at [780, 486] on button "Cancel Order from Huboo" at bounding box center [838, 498] width 225 height 34
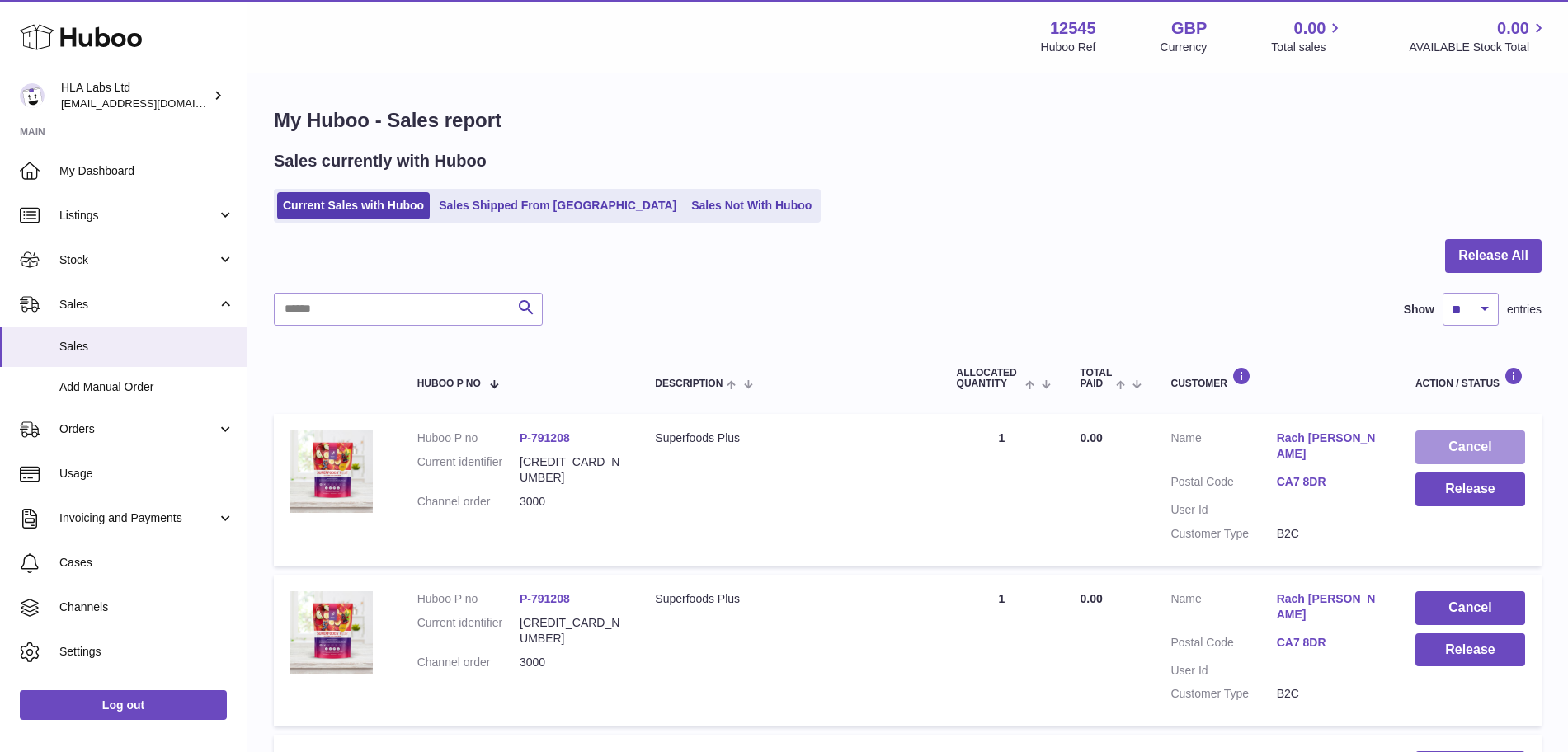
click at [1456, 442] on button "Cancel" at bounding box center [1470, 448] width 109 height 34
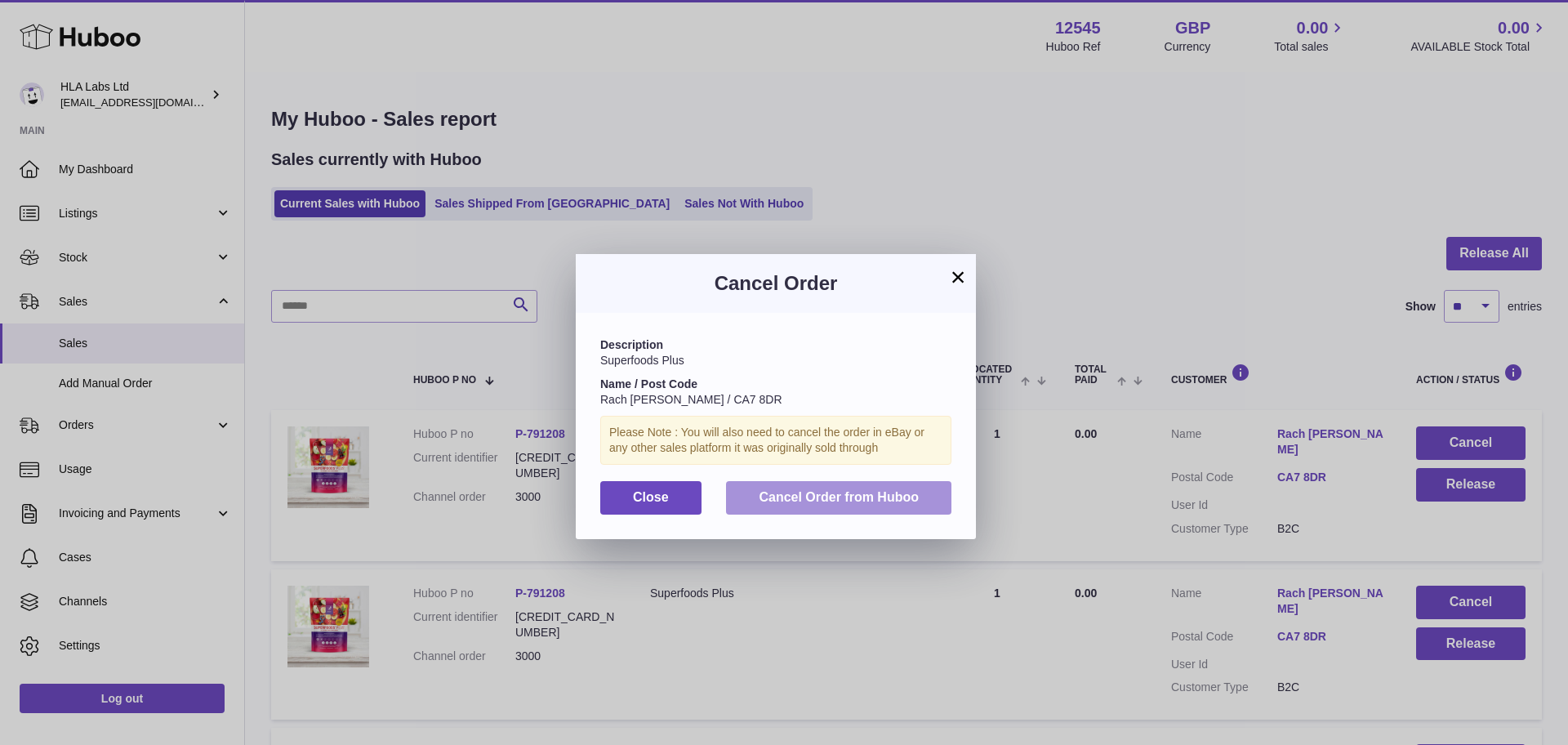
click at [827, 504] on button "Cancel Order from Huboo" at bounding box center [838, 498] width 225 height 34
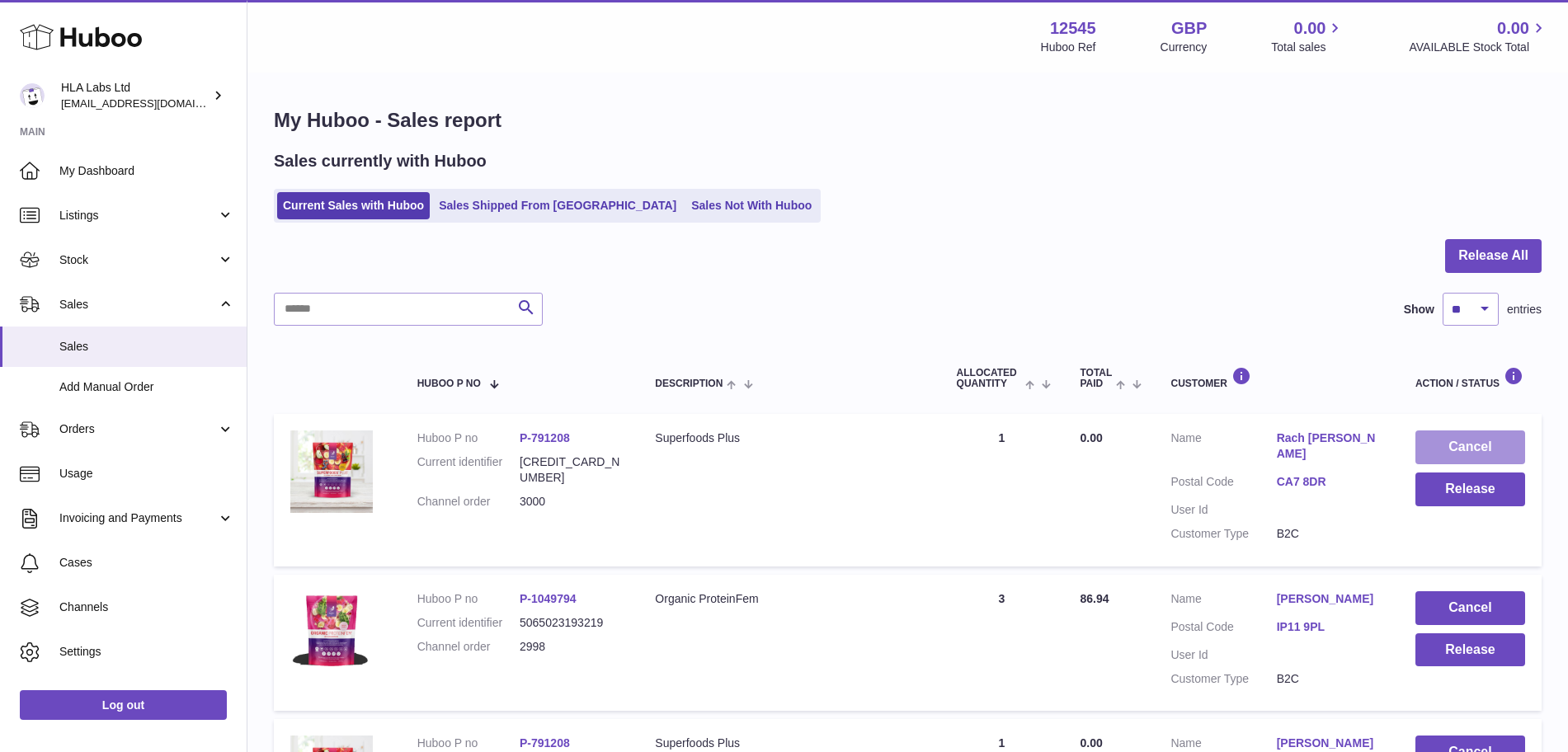
click at [1417, 443] on button "Cancel" at bounding box center [1470, 448] width 109 height 34
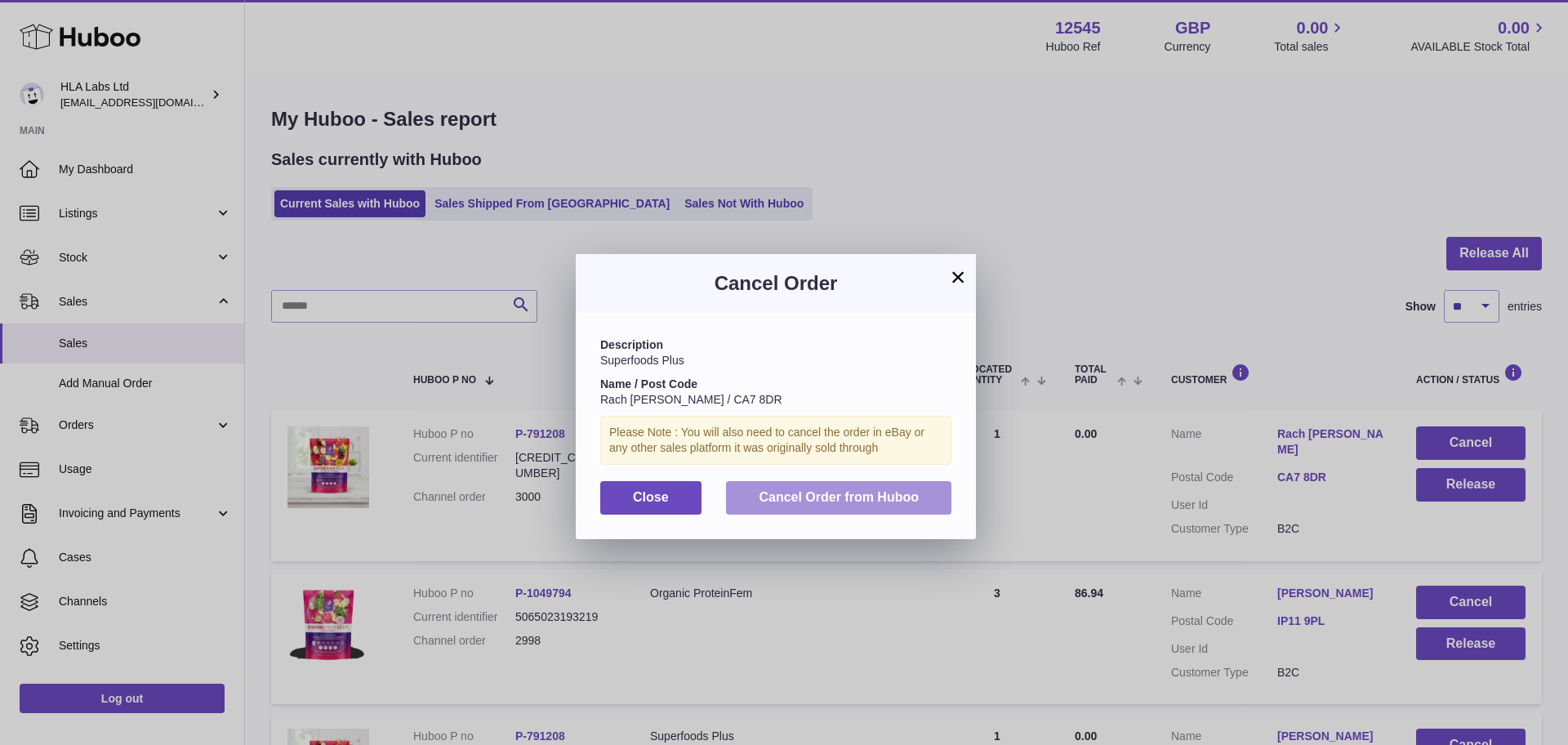
click at [808, 499] on span "Cancel Order from Huboo" at bounding box center [838, 497] width 160 height 14
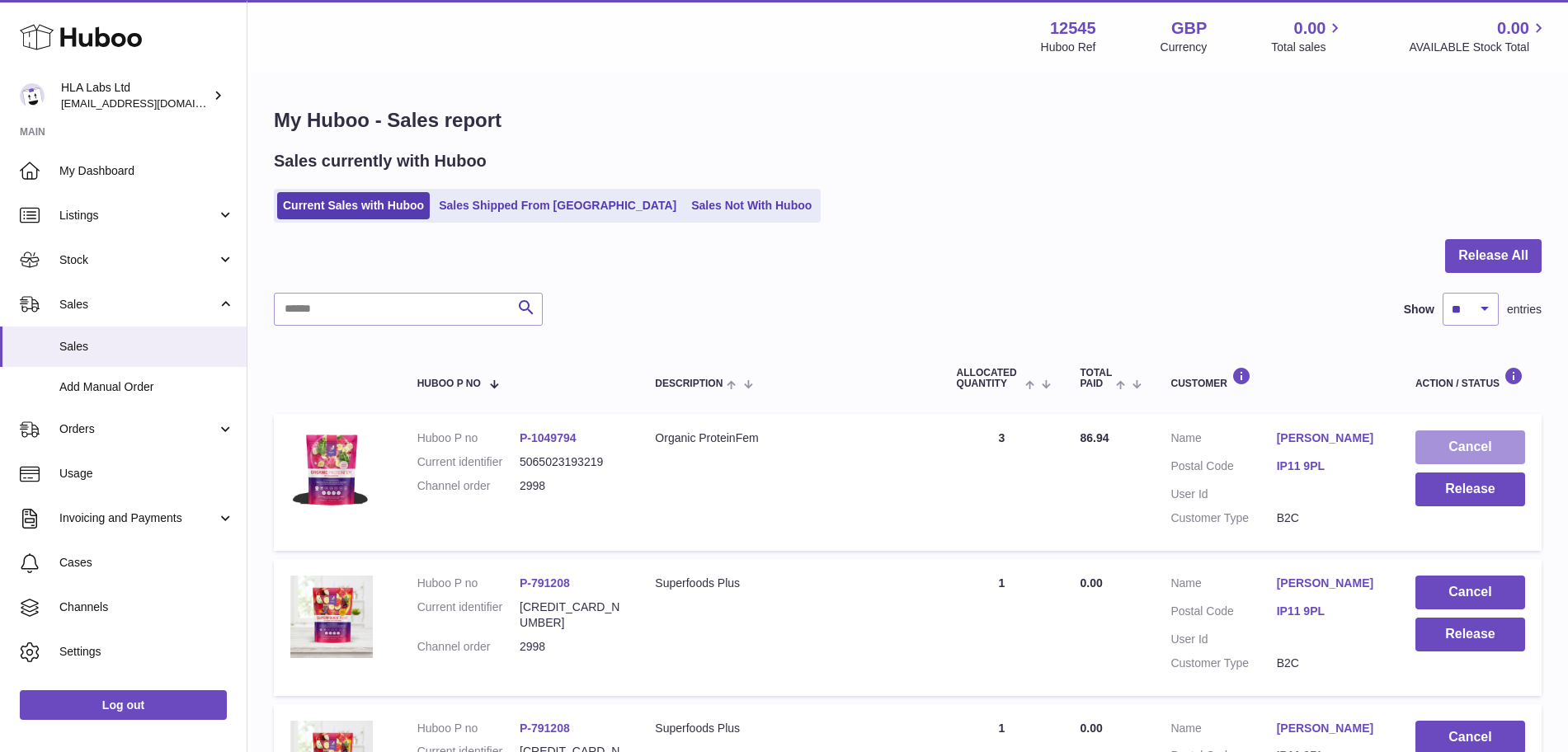
click at [1521, 449] on button "Cancel" at bounding box center [1470, 448] width 109 height 34
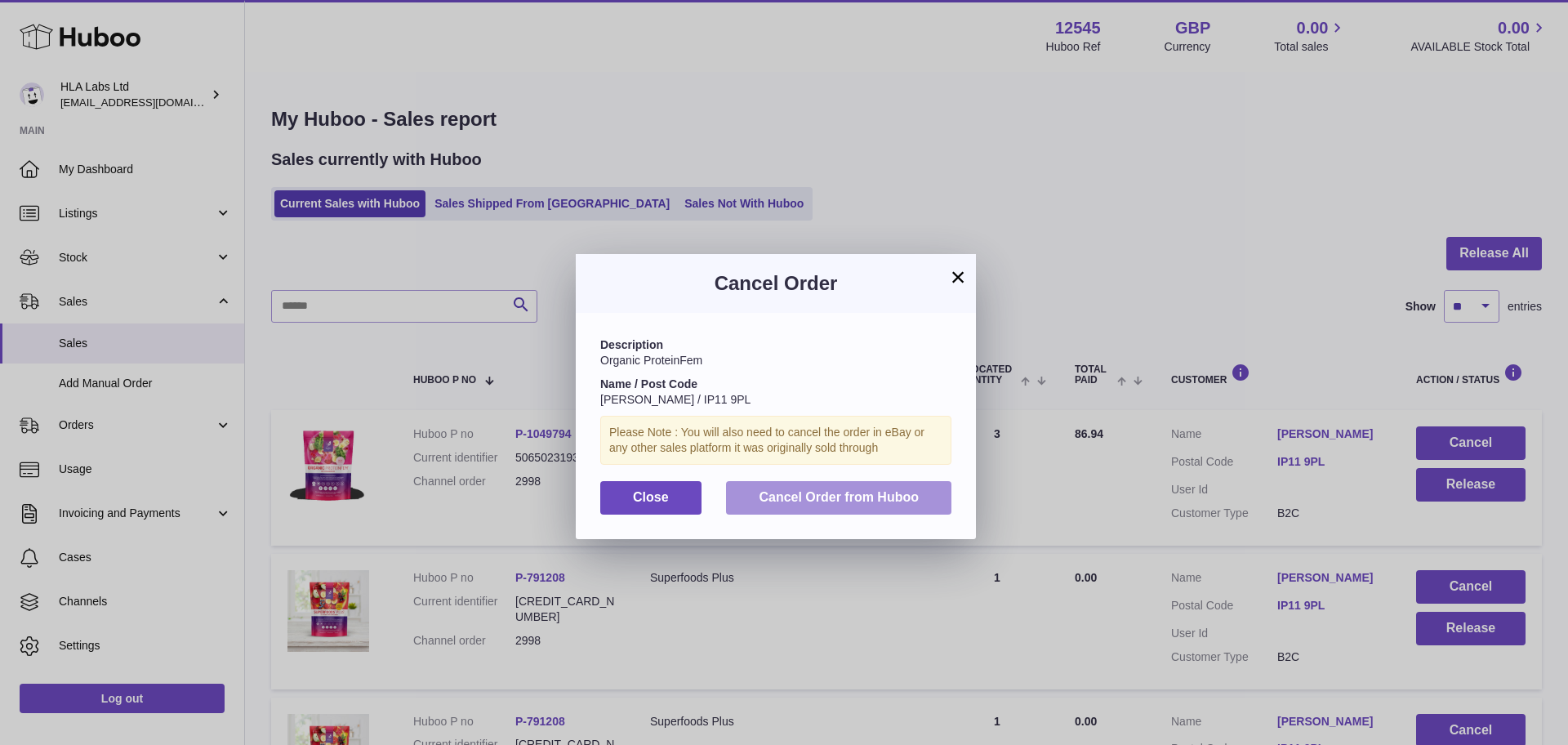
click at [918, 499] on button "Cancel Order from Huboo" at bounding box center [838, 498] width 225 height 34
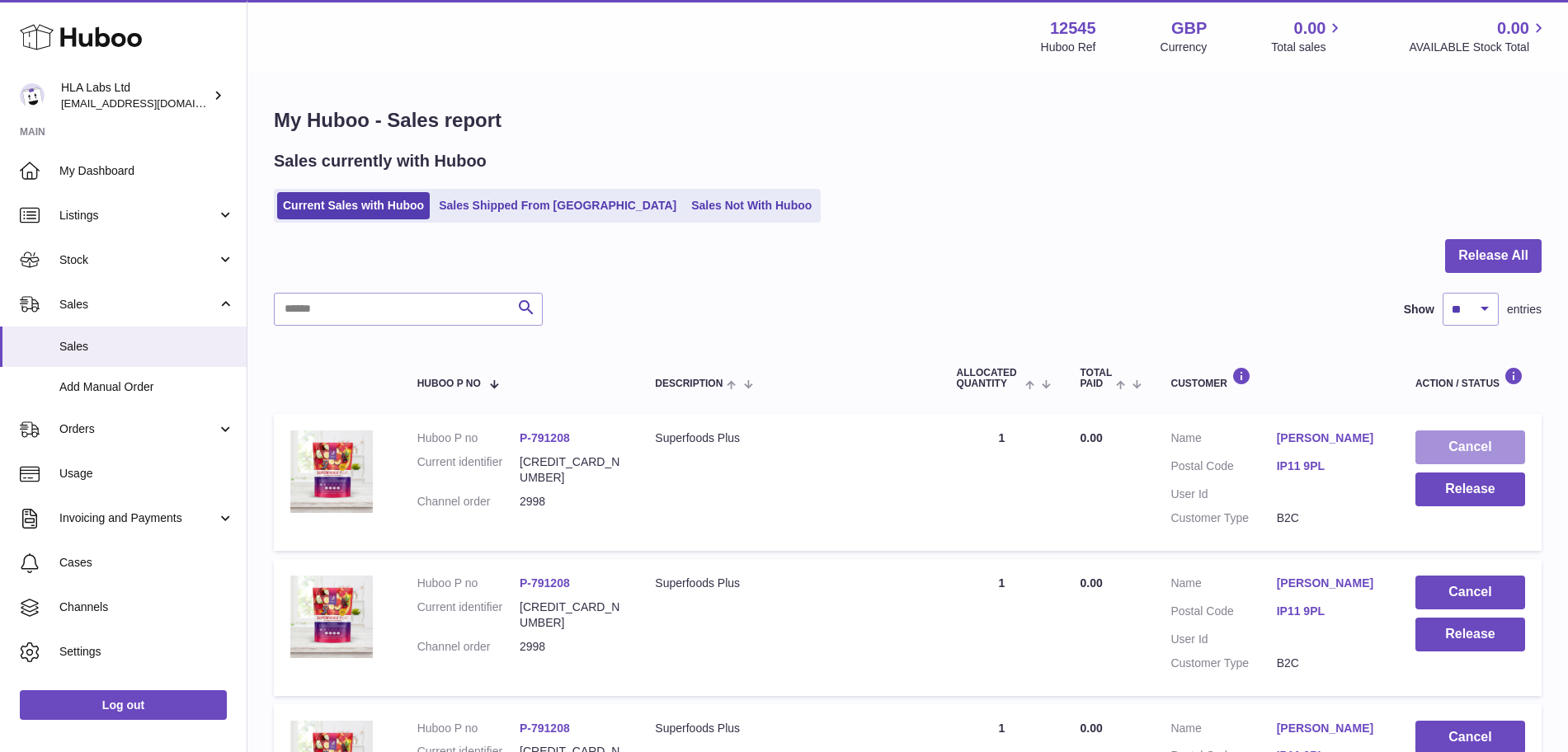
click at [1501, 432] on button "Cancel" at bounding box center [1470, 448] width 109 height 34
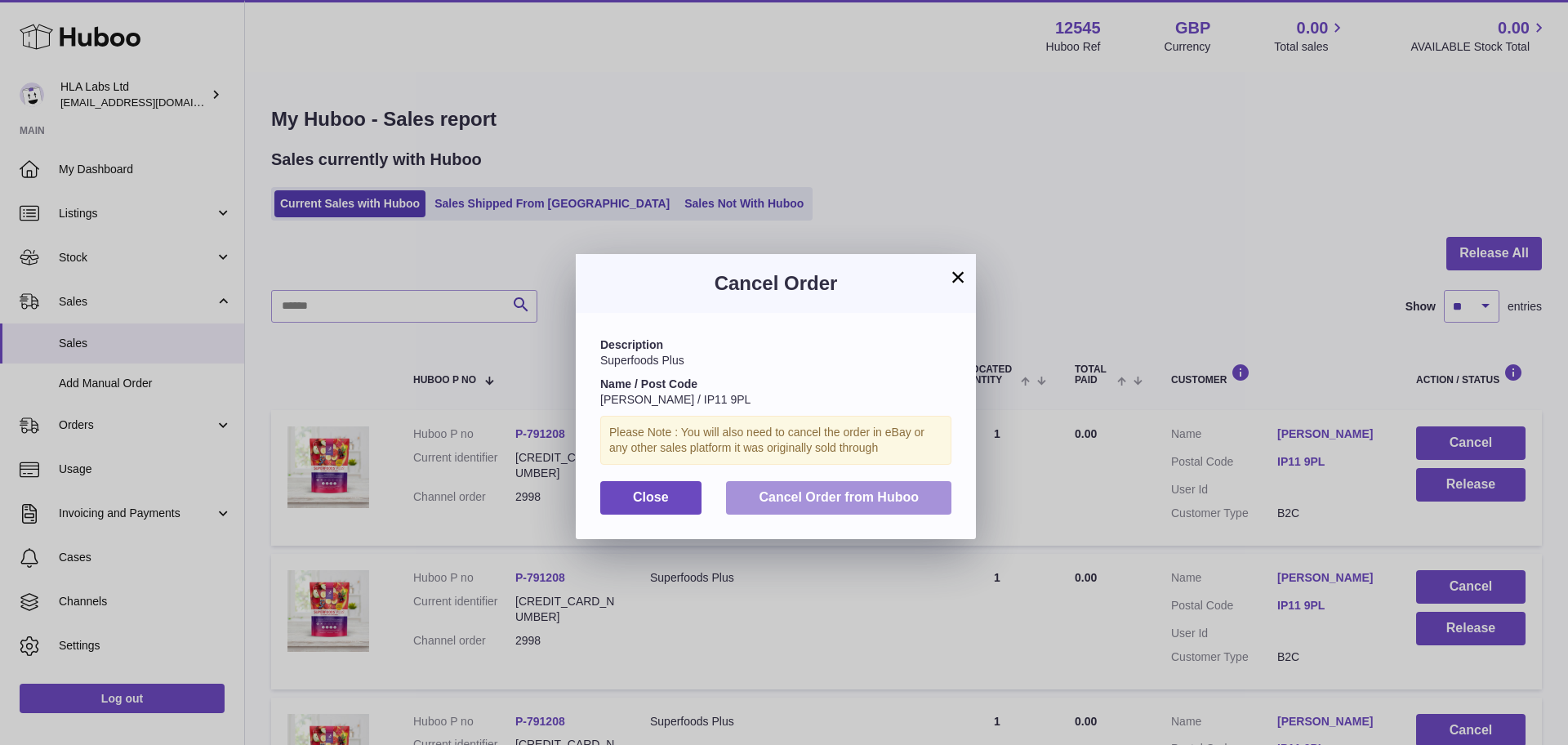
click at [806, 488] on button "Cancel Order from Huboo" at bounding box center [838, 498] width 225 height 34
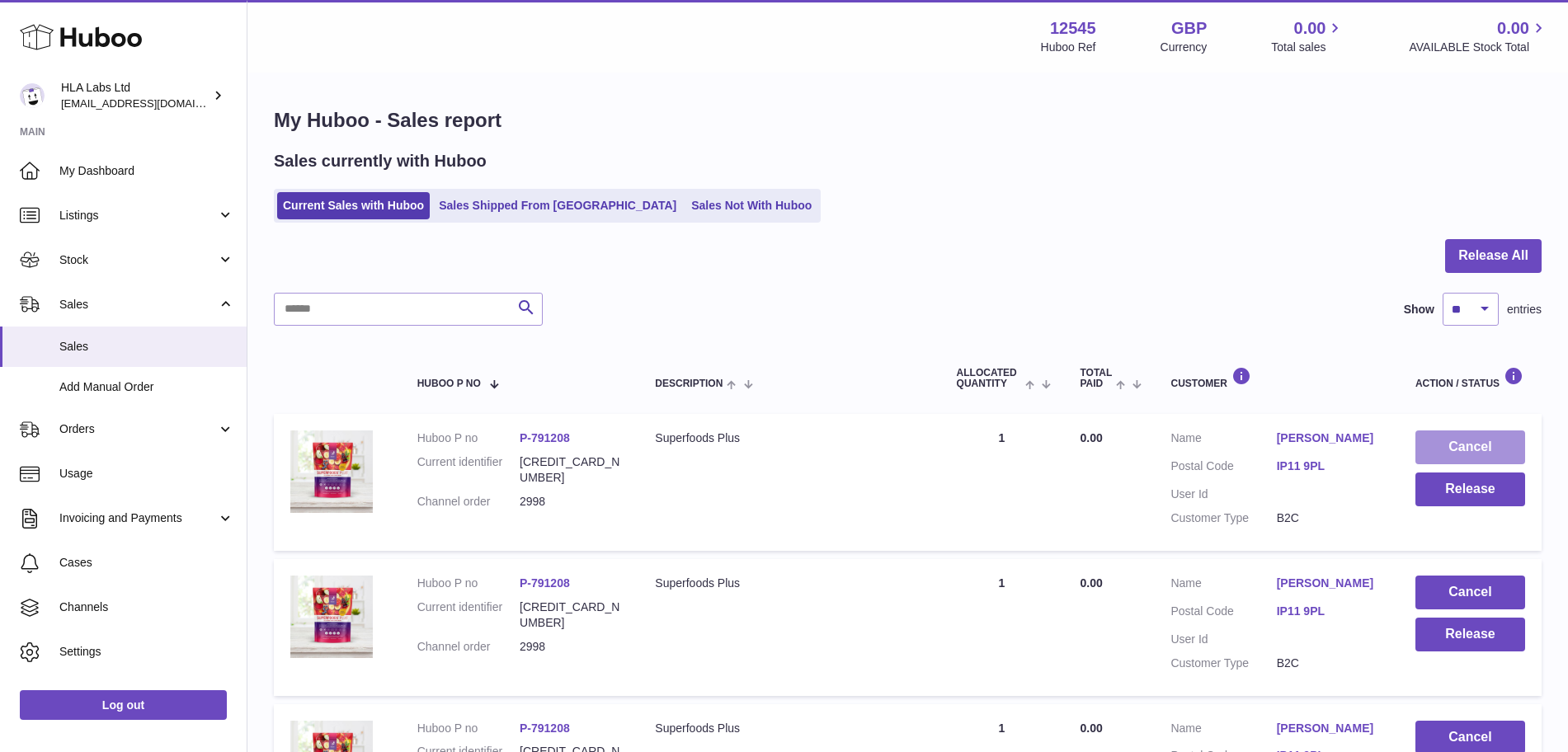
click at [1447, 450] on button "Cancel" at bounding box center [1470, 448] width 109 height 34
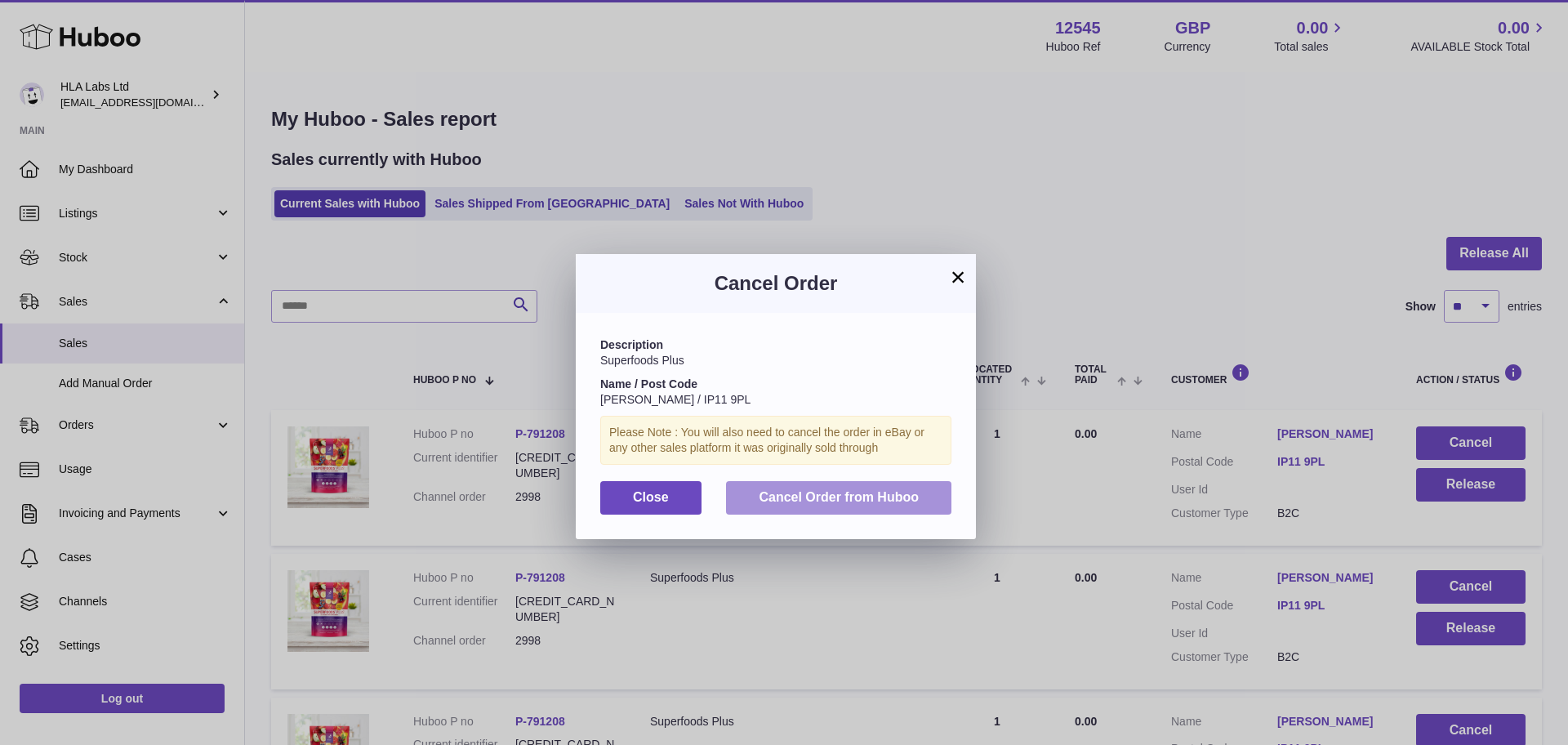
click at [919, 497] on button "Cancel Order from Huboo" at bounding box center [838, 498] width 225 height 34
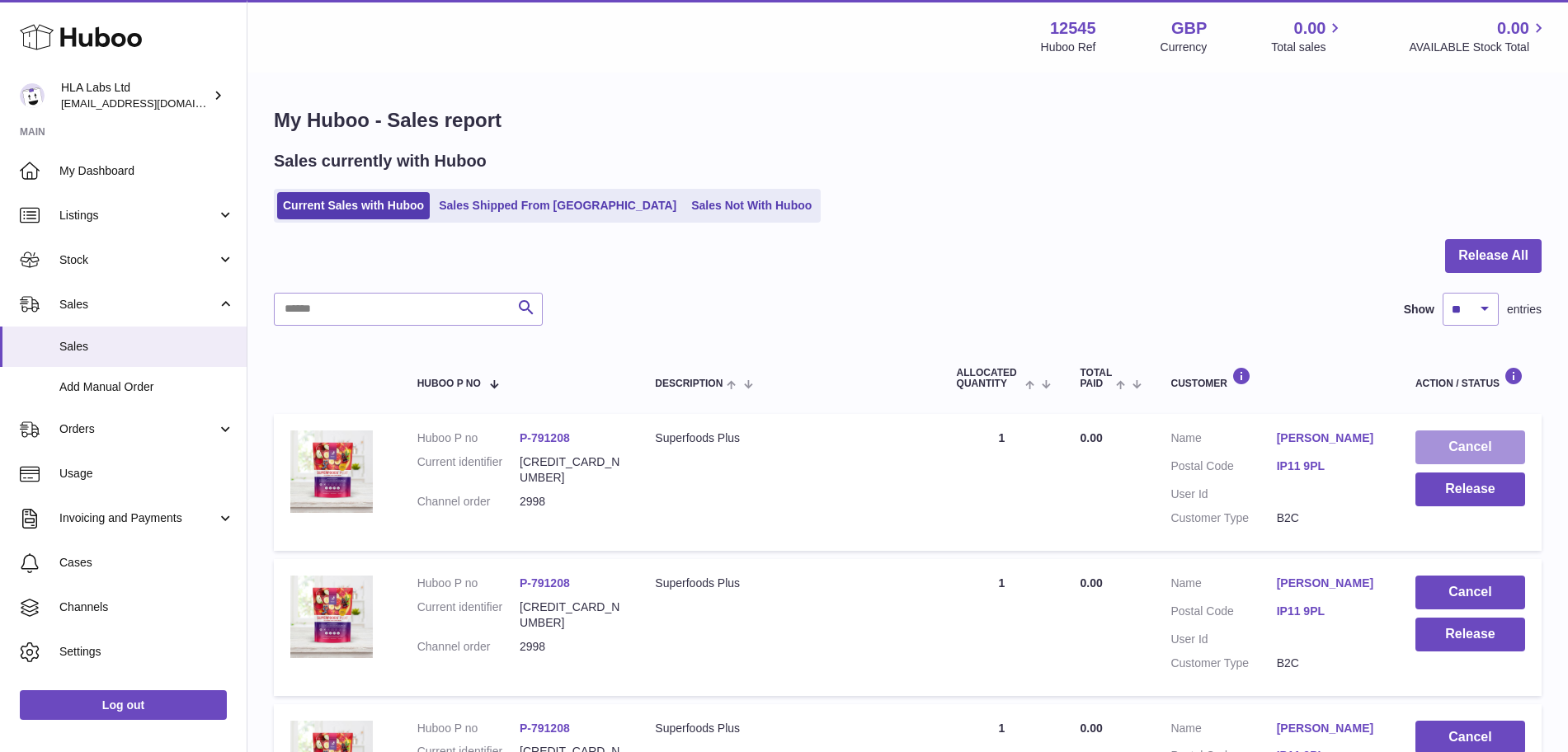
click at [1477, 448] on button "Cancel" at bounding box center [1470, 448] width 109 height 34
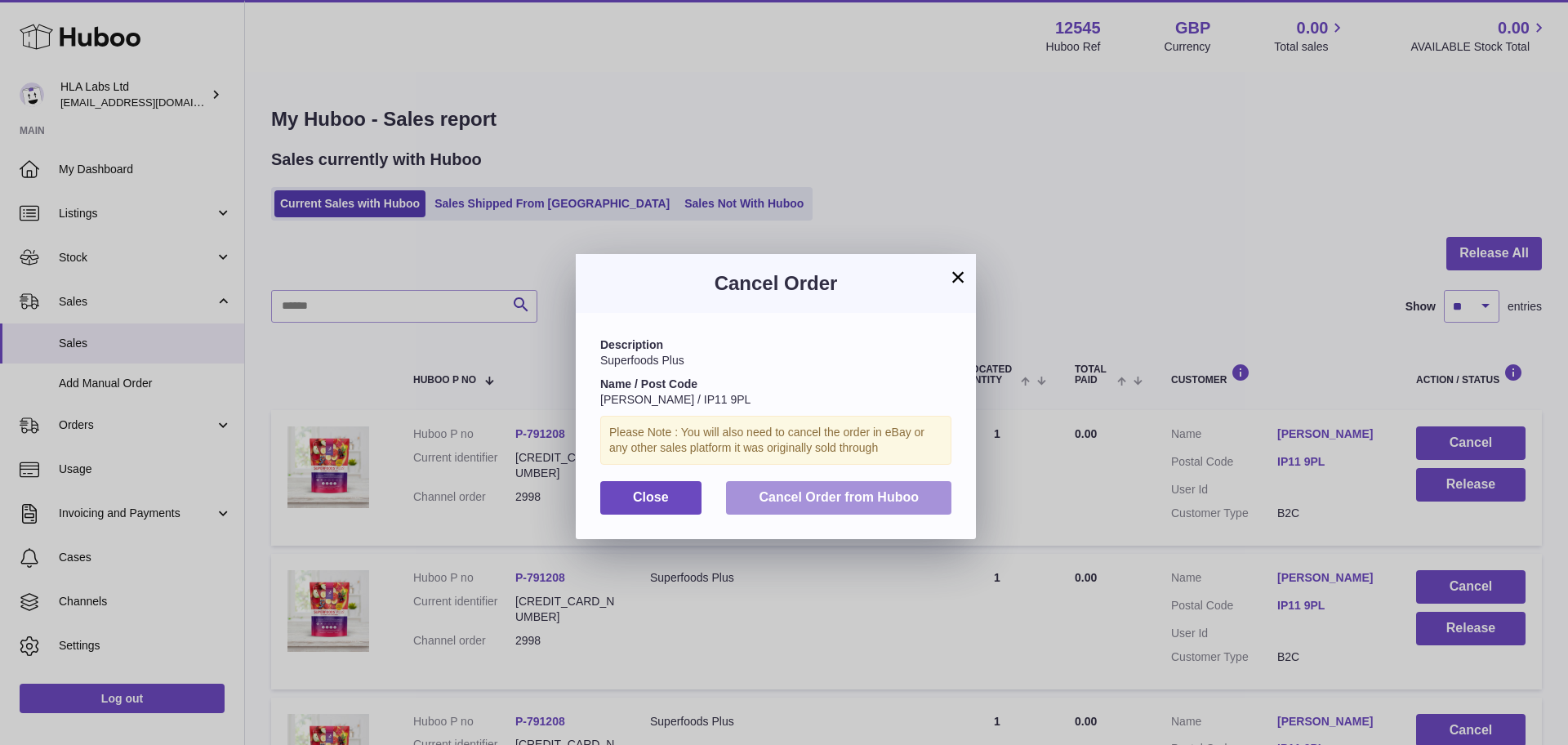
click at [806, 497] on span "Cancel Order from Huboo" at bounding box center [838, 497] width 160 height 14
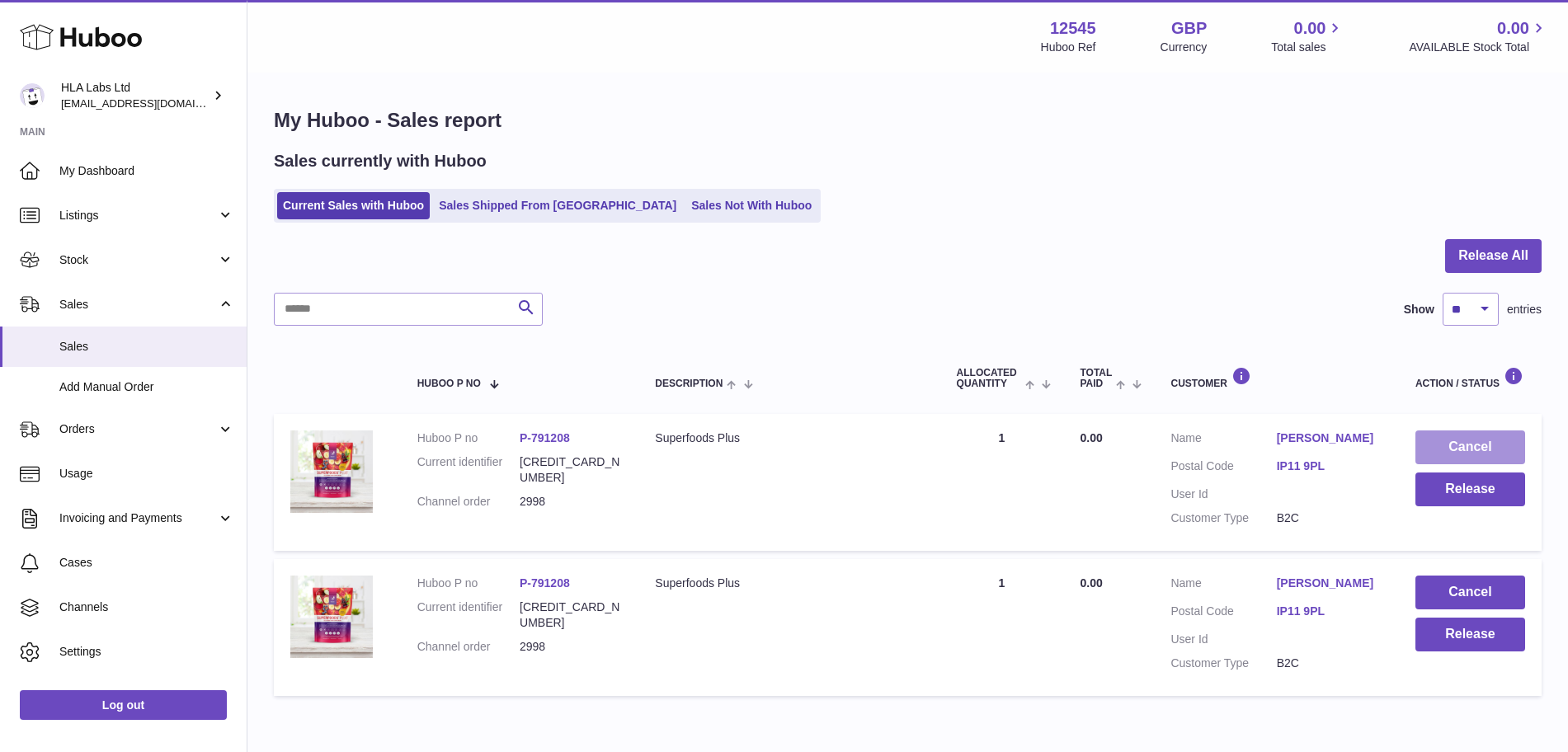
click at [1462, 444] on button "Cancel" at bounding box center [1470, 448] width 109 height 34
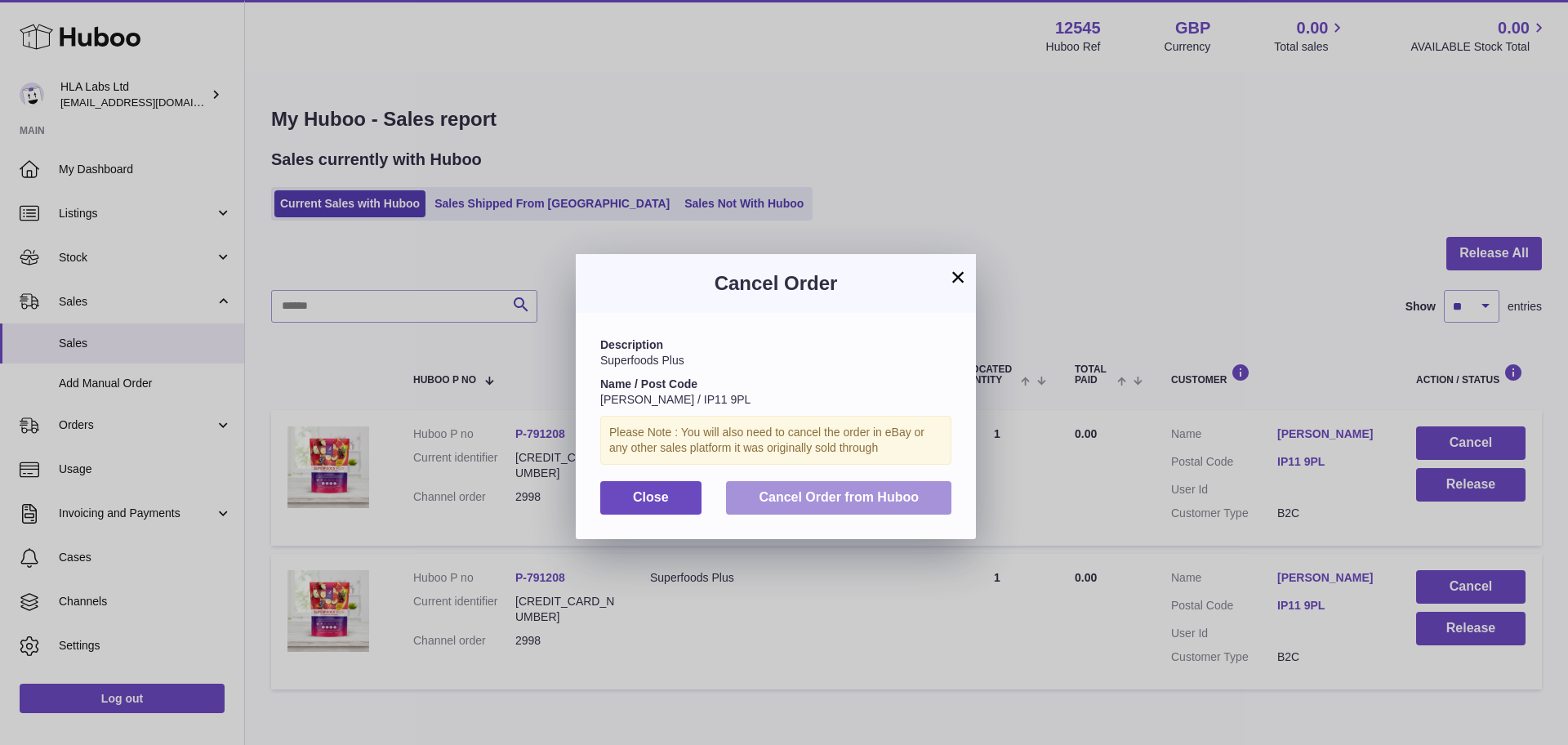
click at [827, 492] on span "Cancel Order from Huboo" at bounding box center [838, 497] width 160 height 14
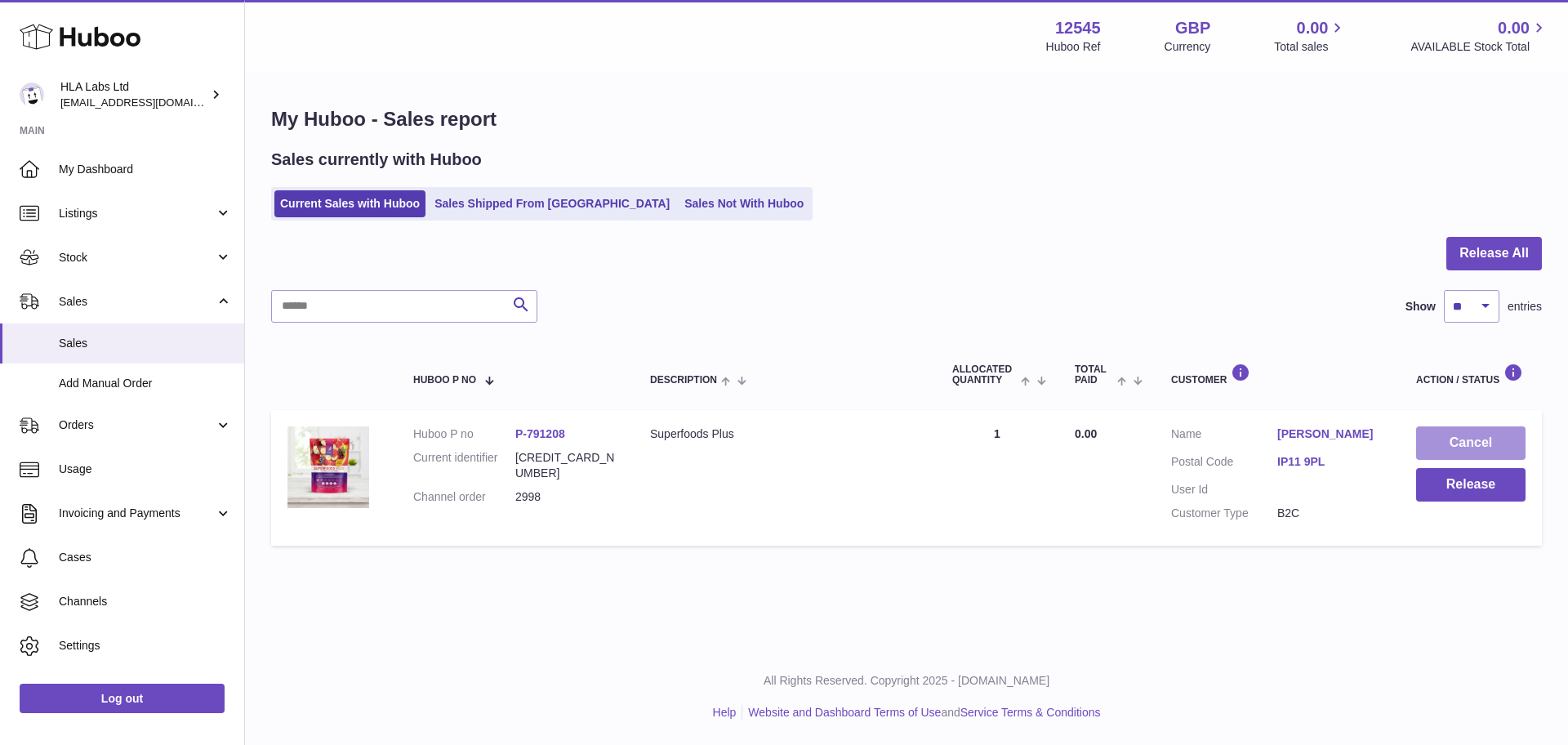
click at [1493, 438] on button "Cancel" at bounding box center [1470, 443] width 109 height 34
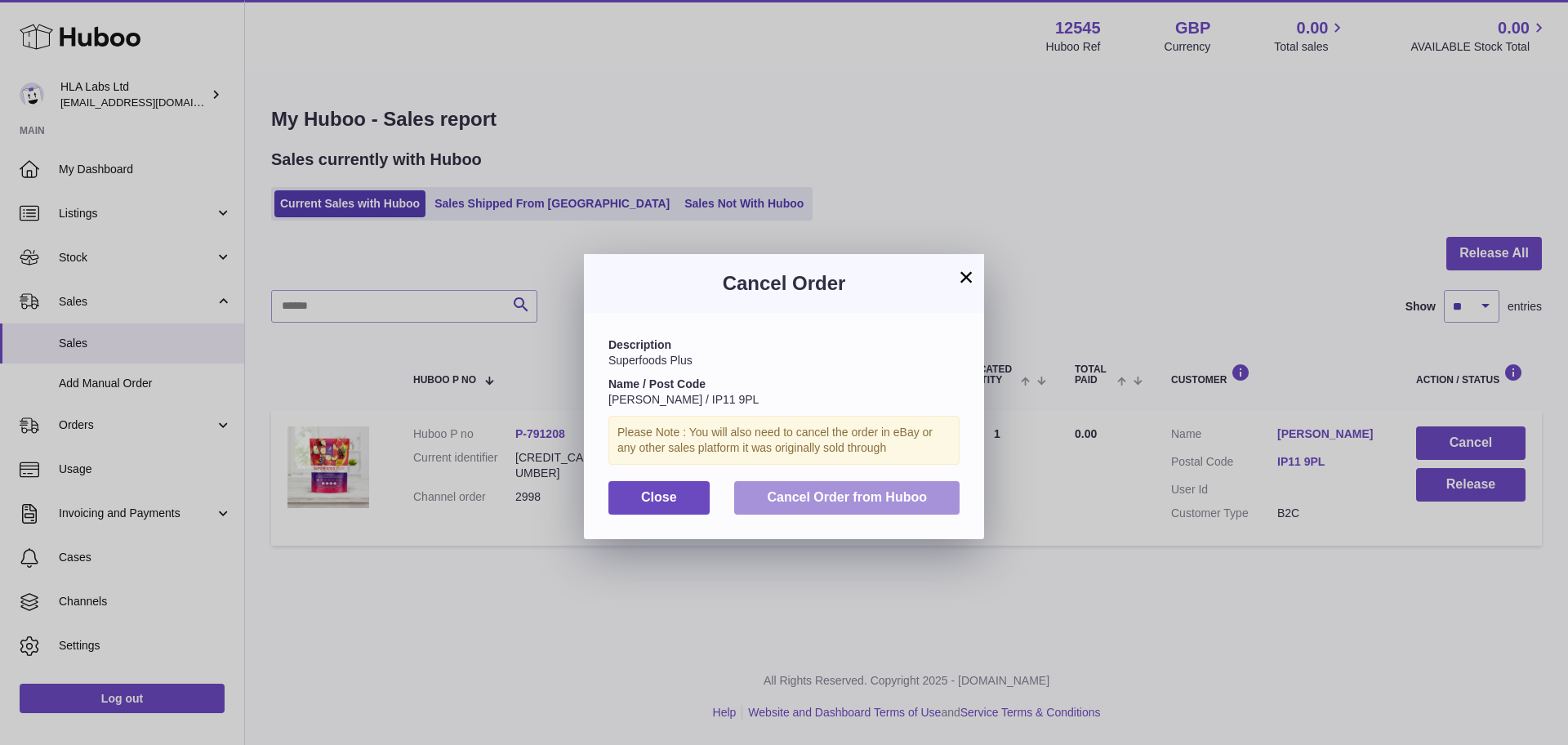
click at [788, 497] on span "Cancel Order from Huboo" at bounding box center [847, 497] width 160 height 14
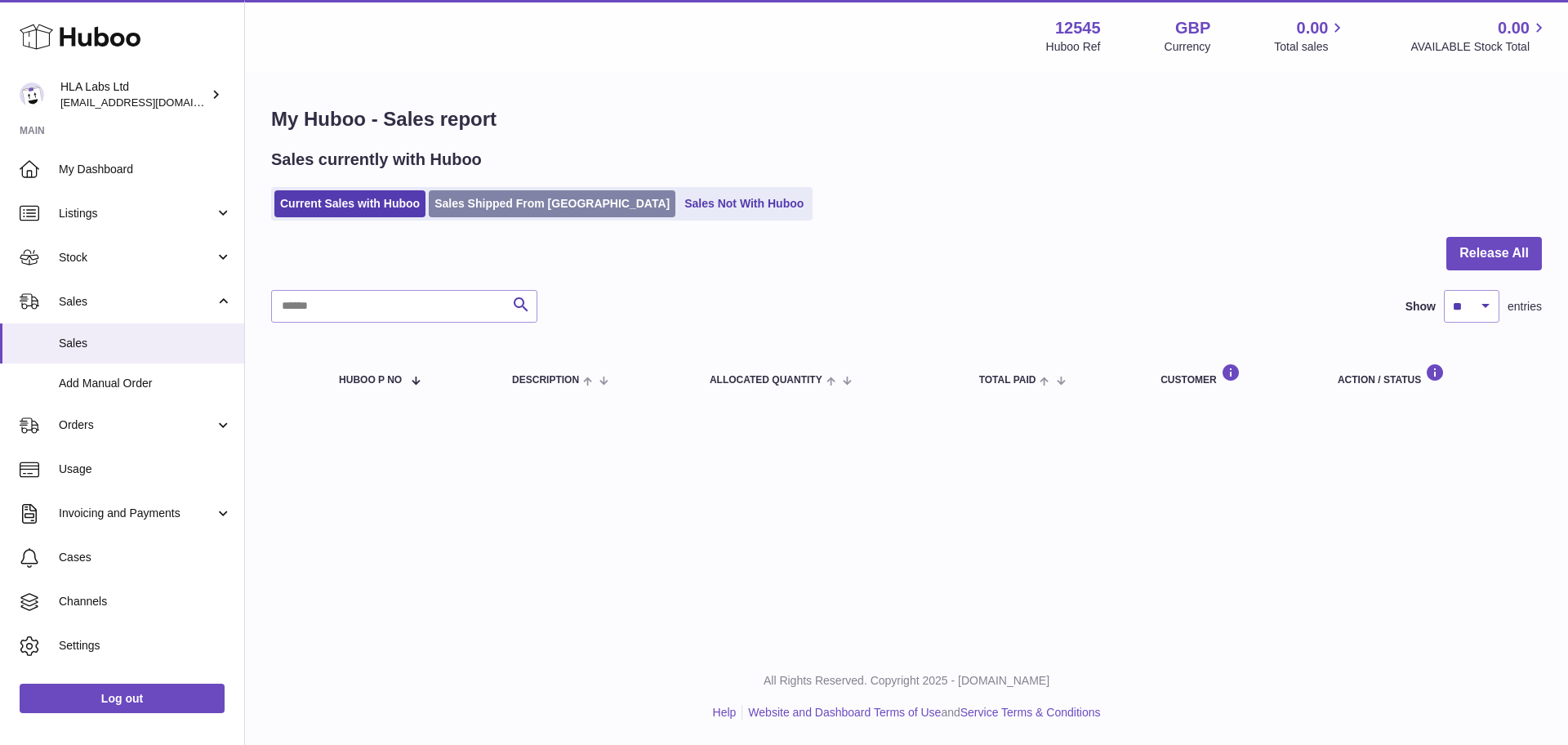
click at [499, 204] on link "Sales Shipped From [GEOGRAPHIC_DATA]" at bounding box center [552, 204] width 246 height 27
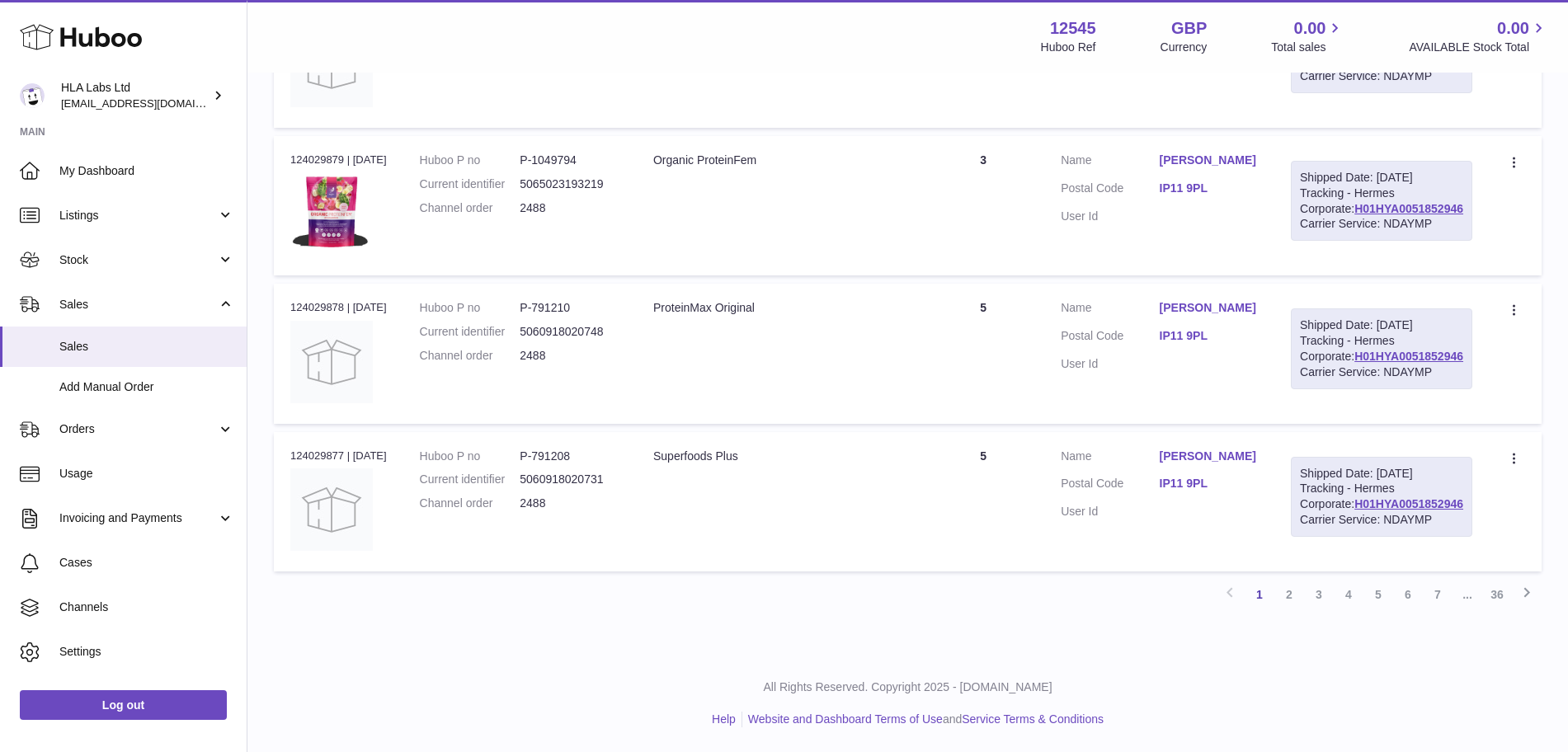
scroll to position [1659, 0]
click at [1293, 597] on link "2" at bounding box center [1289, 594] width 29 height 29
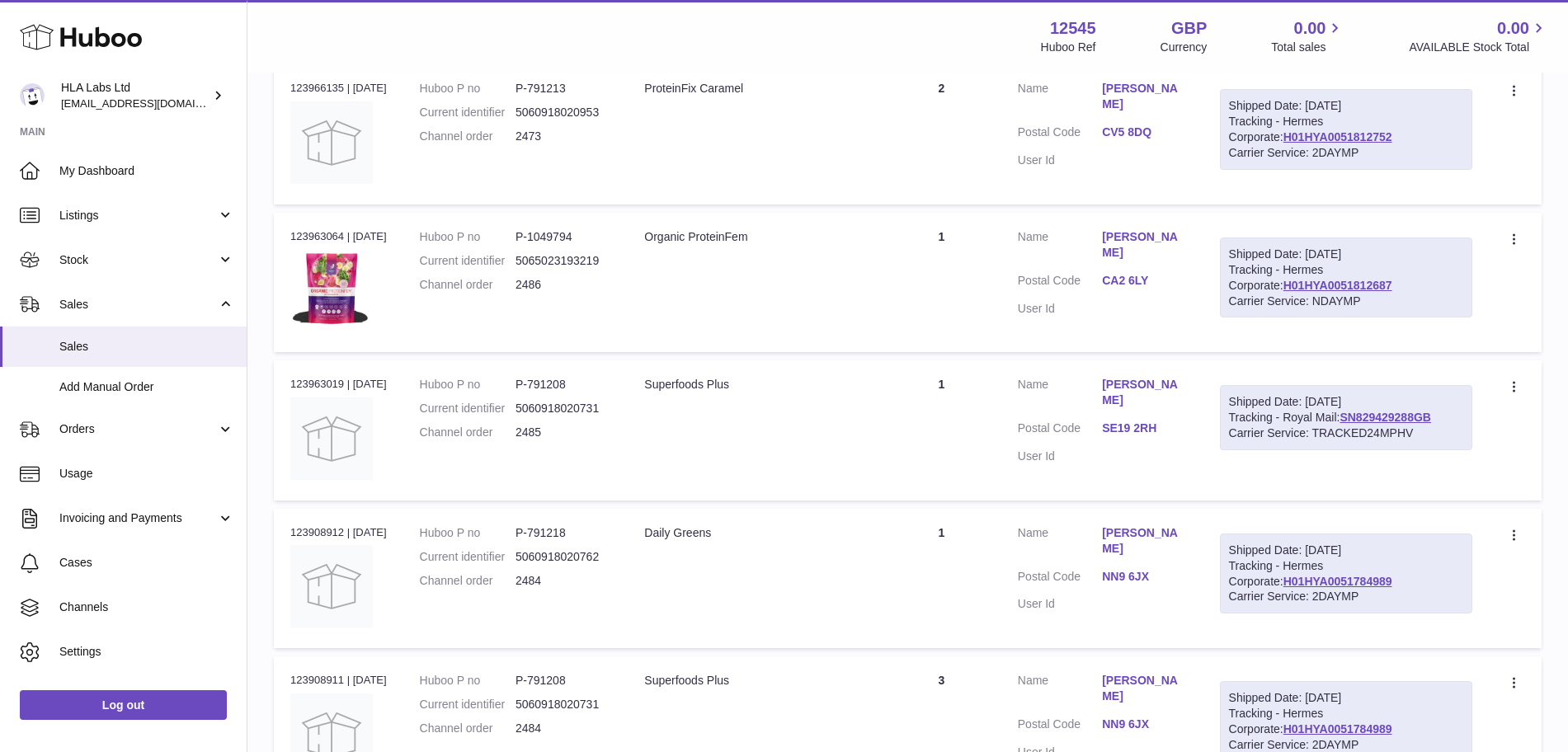
scroll to position [1308, 0]
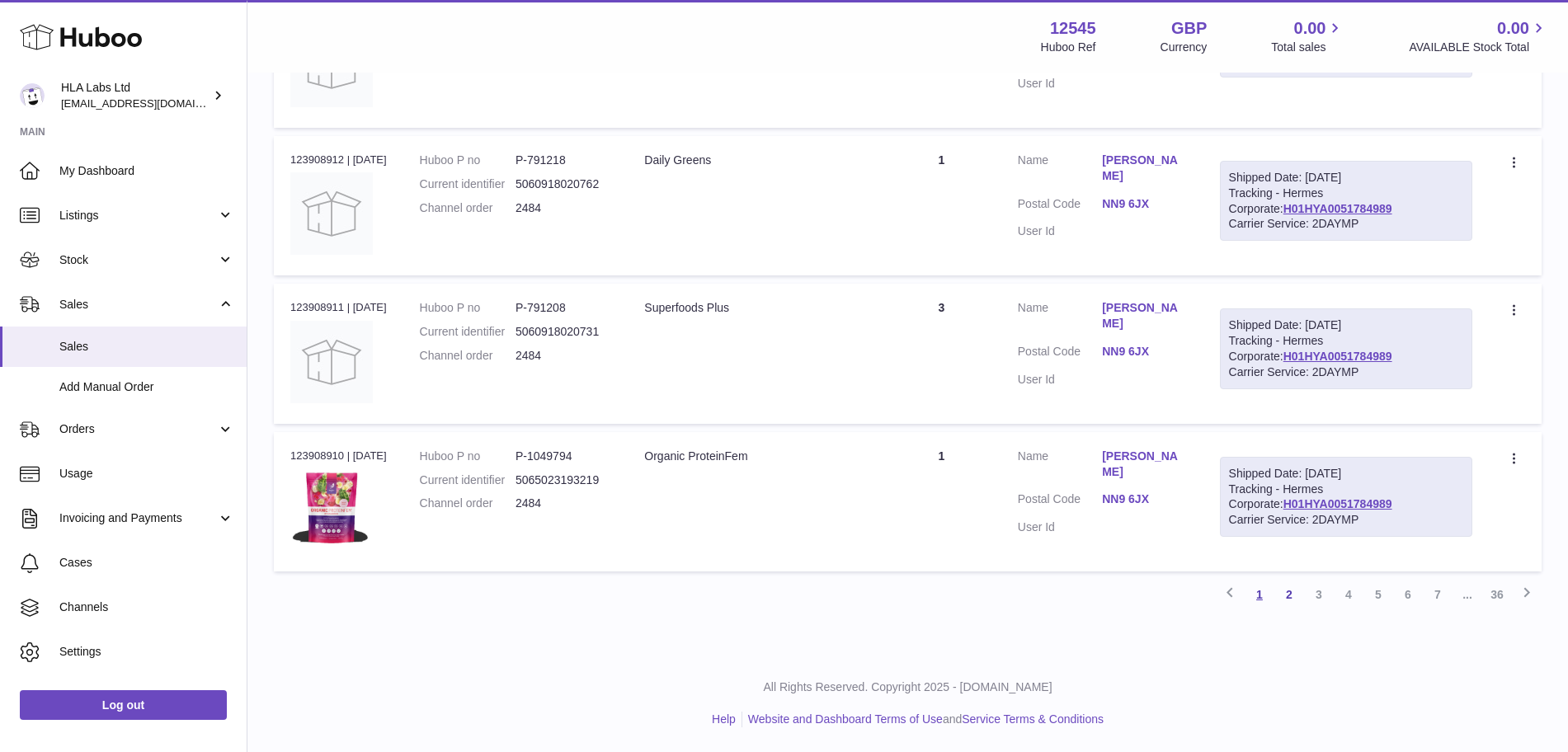
click at [1262, 584] on link "1" at bounding box center [1259, 594] width 29 height 29
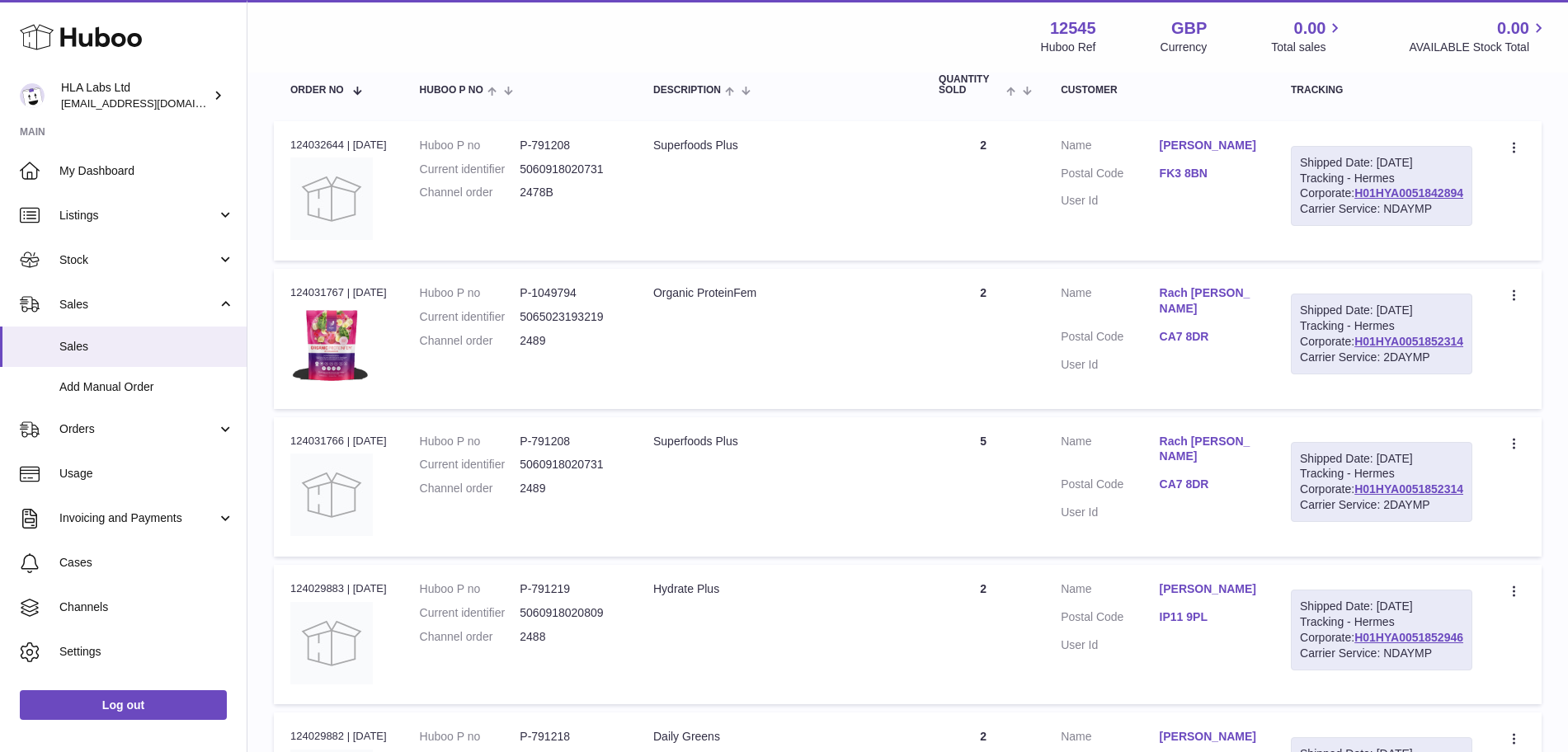
scroll to position [262, 0]
